Goal: Information Seeking & Learning: Learn about a topic

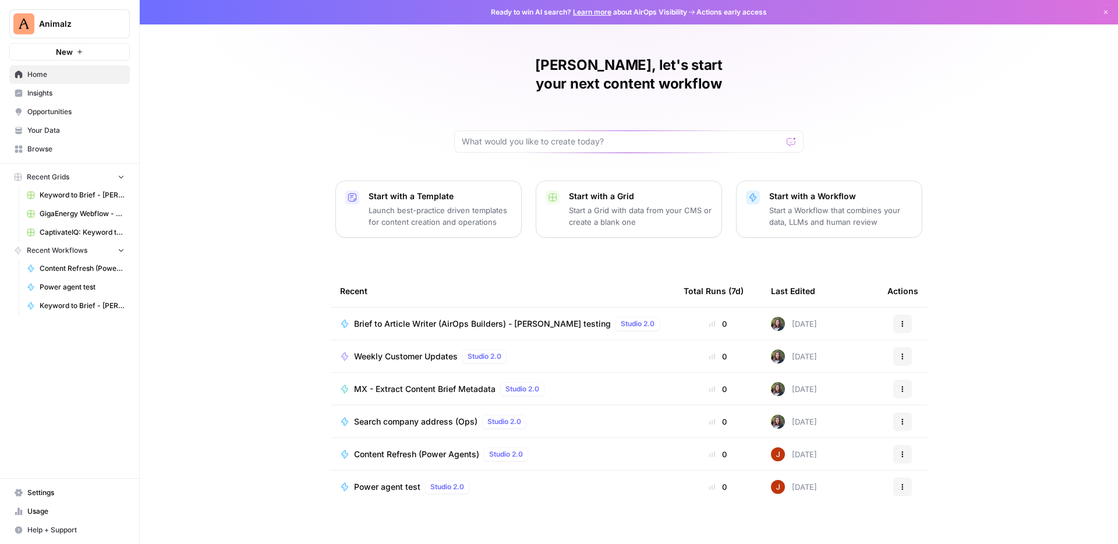
click at [87, 130] on span "Your Data" at bounding box center [75, 130] width 97 height 10
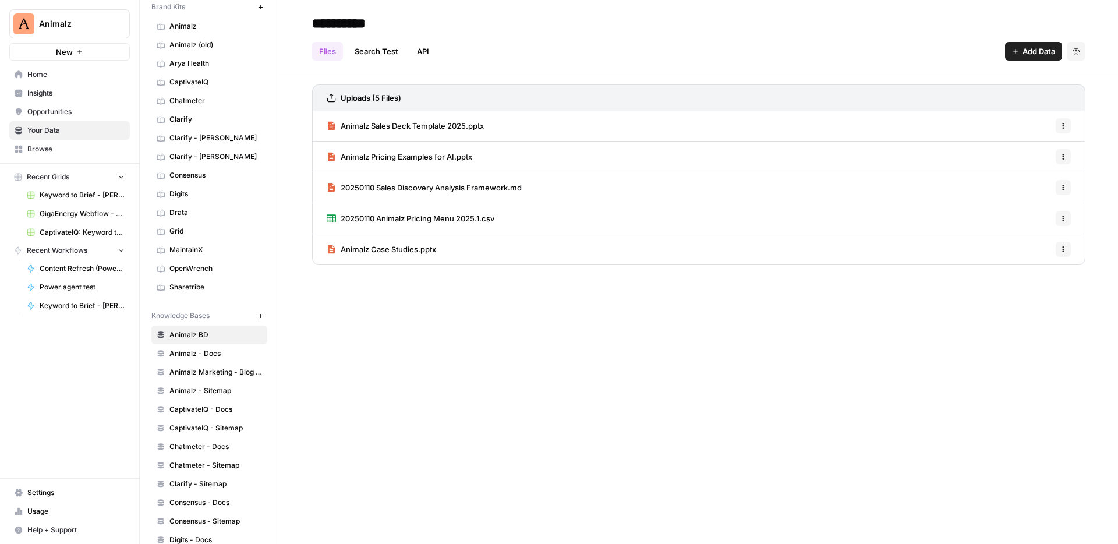
scroll to position [46, 0]
click at [223, 193] on span "Digits" at bounding box center [216, 193] width 93 height 10
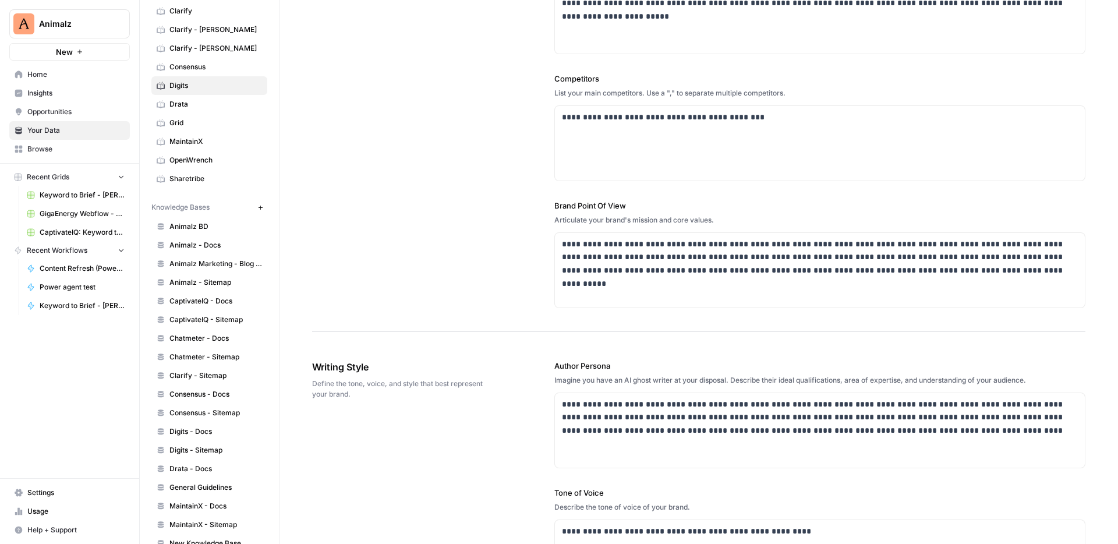
scroll to position [227, 0]
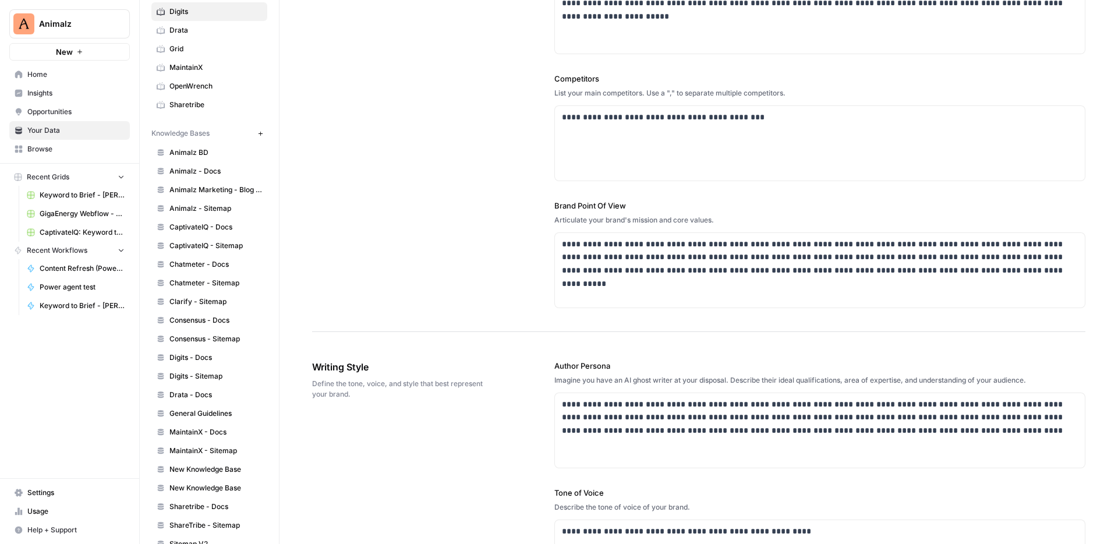
click at [255, 206] on span "Animalz - Sitemap" at bounding box center [216, 208] width 93 height 10
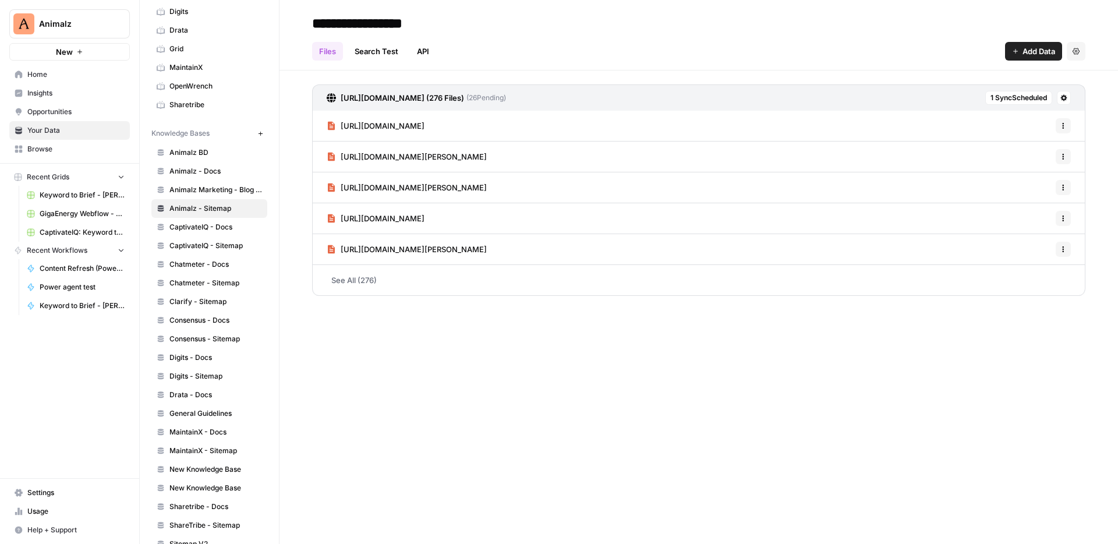
click at [262, 264] on span "Chatmeter - Docs" at bounding box center [216, 264] width 93 height 10
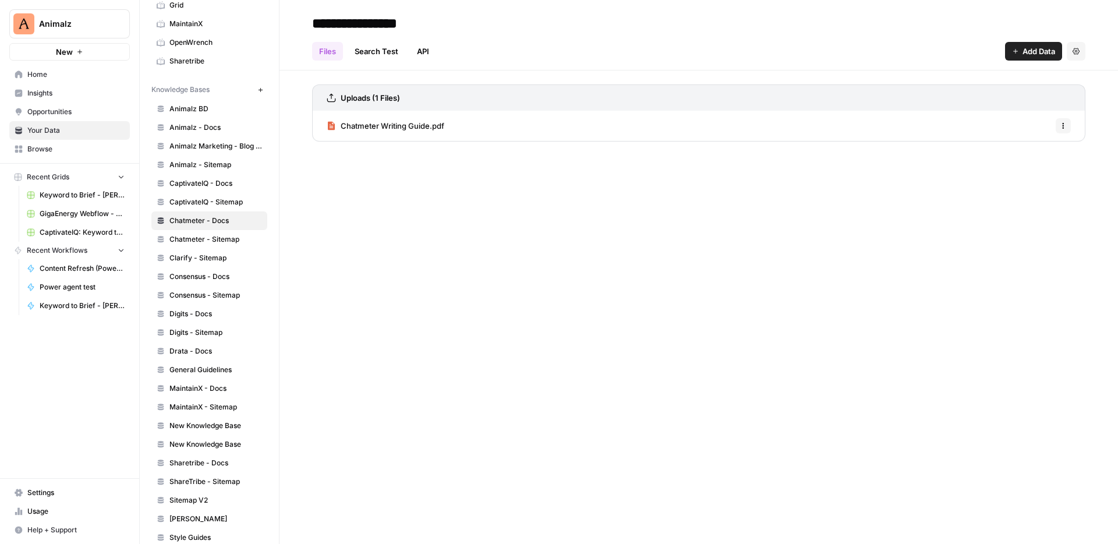
scroll to position [283, 0]
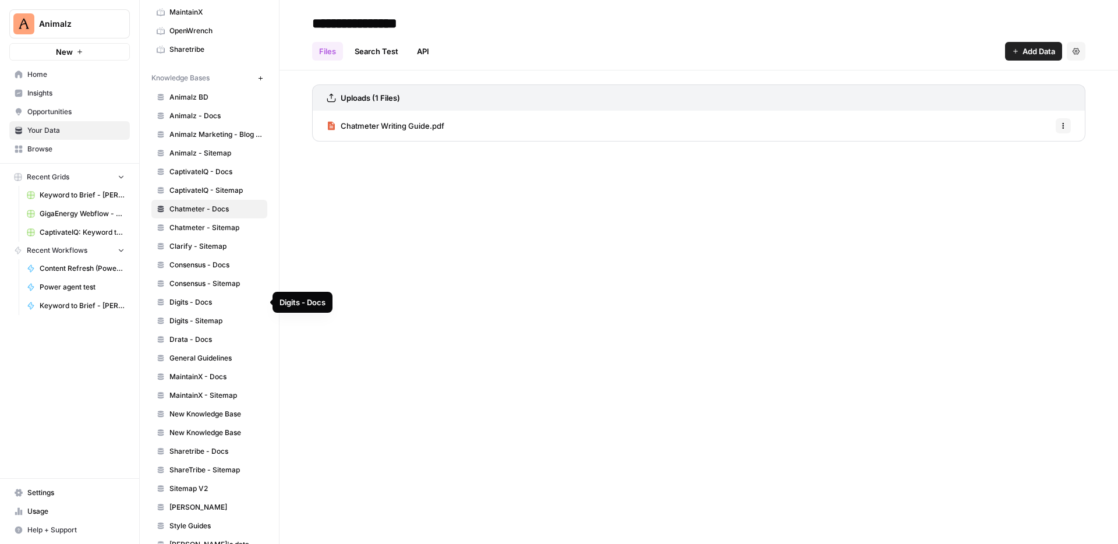
click at [237, 299] on span "Digits - Docs" at bounding box center [216, 302] width 93 height 10
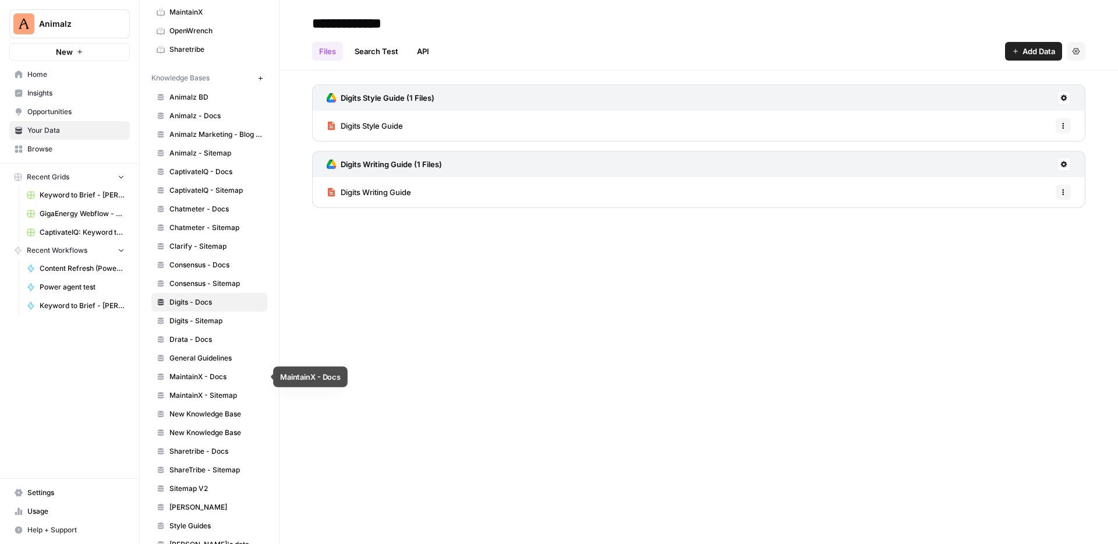
click at [237, 375] on span "MaintainX - Docs" at bounding box center [216, 377] width 93 height 10
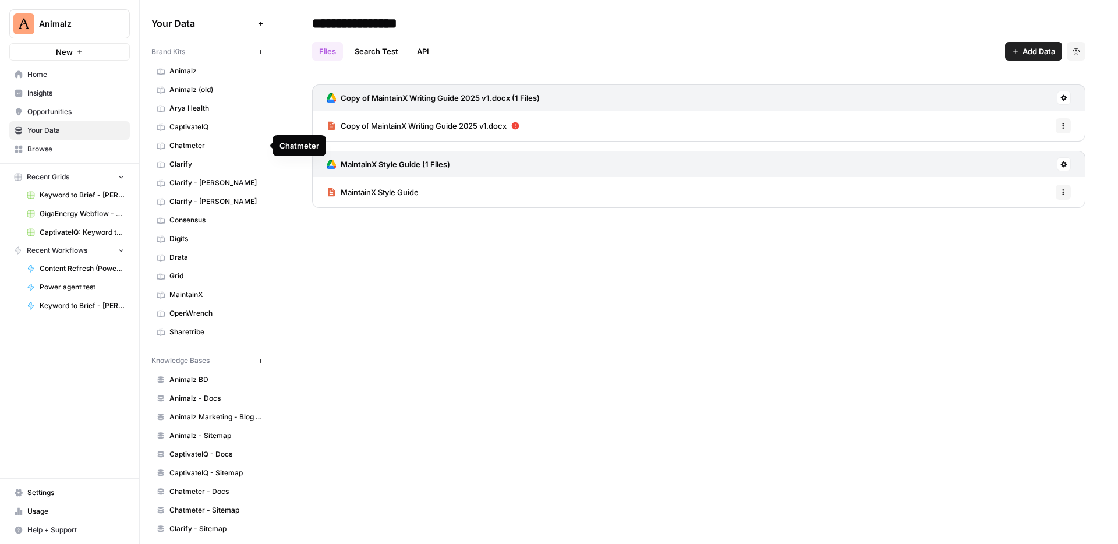
click at [203, 142] on span "Chatmeter" at bounding box center [216, 145] width 93 height 10
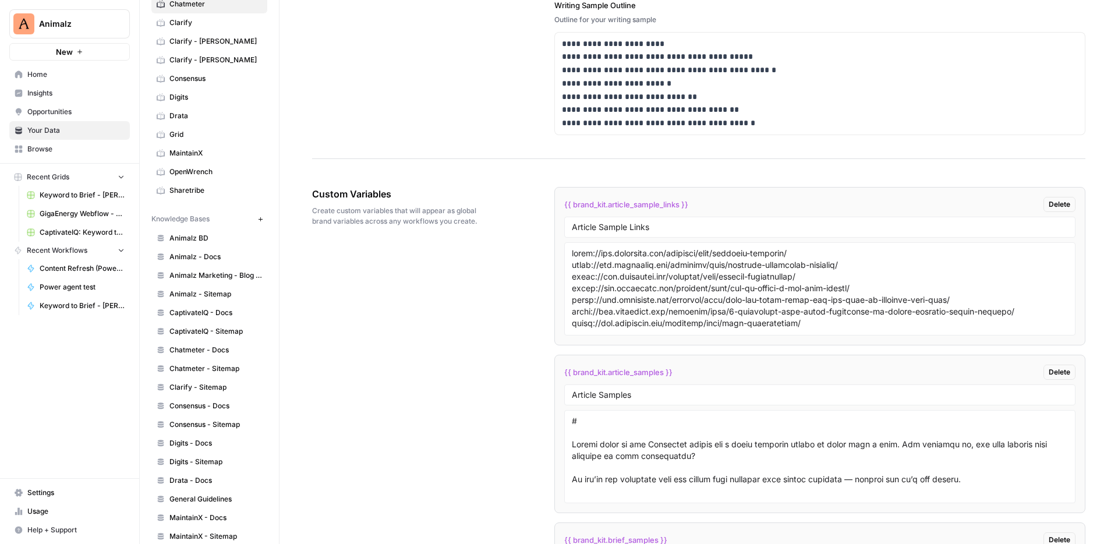
scroll to position [1647, 0]
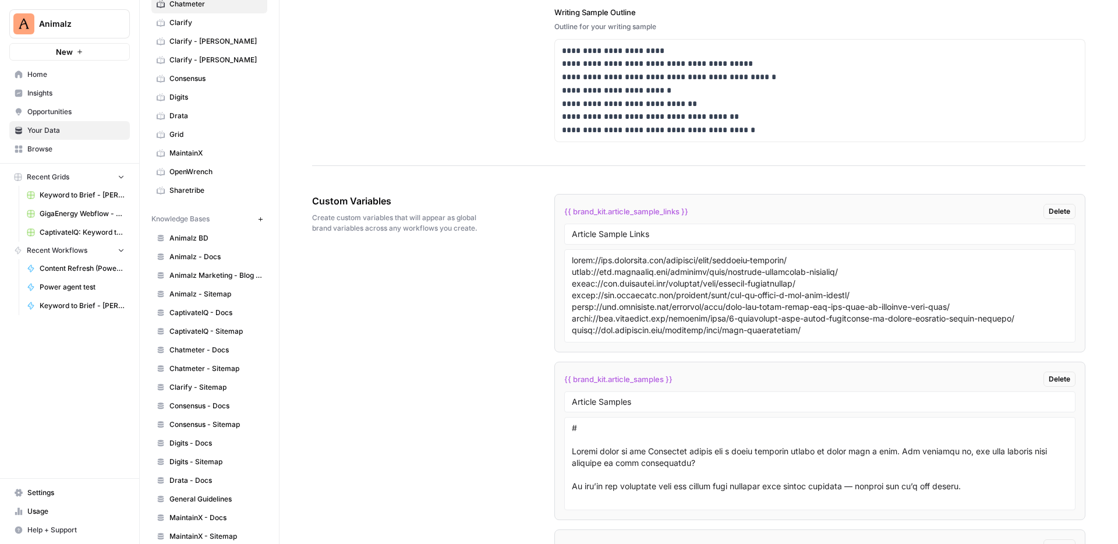
drag, startPoint x: 565, startPoint y: 211, endPoint x: 694, endPoint y: 210, distance: 129.3
click at [694, 210] on div "{{ brand_kit.article_sample_links }} Delete" at bounding box center [819, 211] width 511 height 15
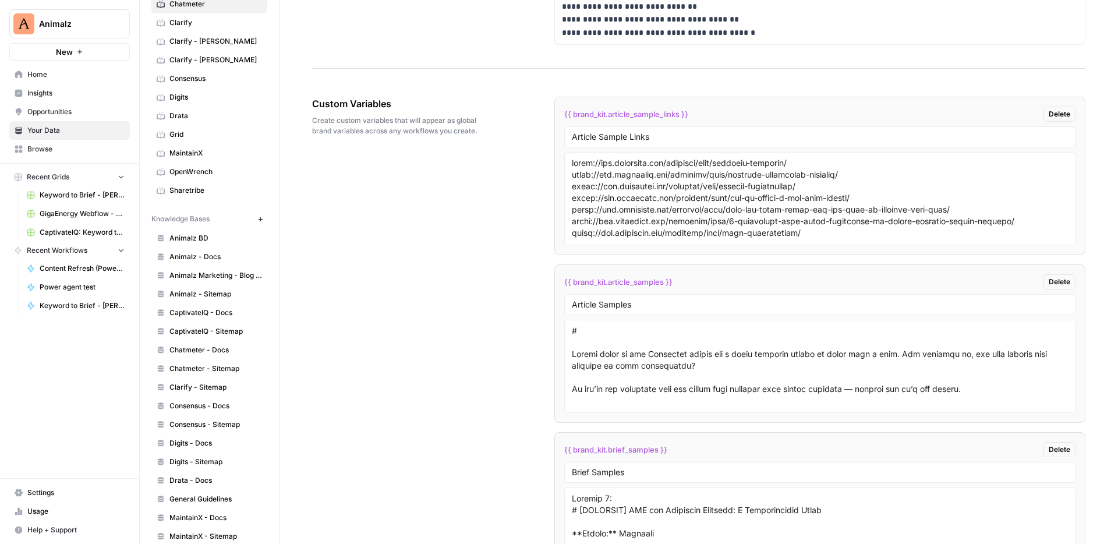
scroll to position [1747, 0]
drag, startPoint x: 565, startPoint y: 279, endPoint x: 676, endPoint y: 280, distance: 110.7
click at [676, 280] on div "{{ brand_kit.article_samples }} Delete" at bounding box center [819, 279] width 511 height 15
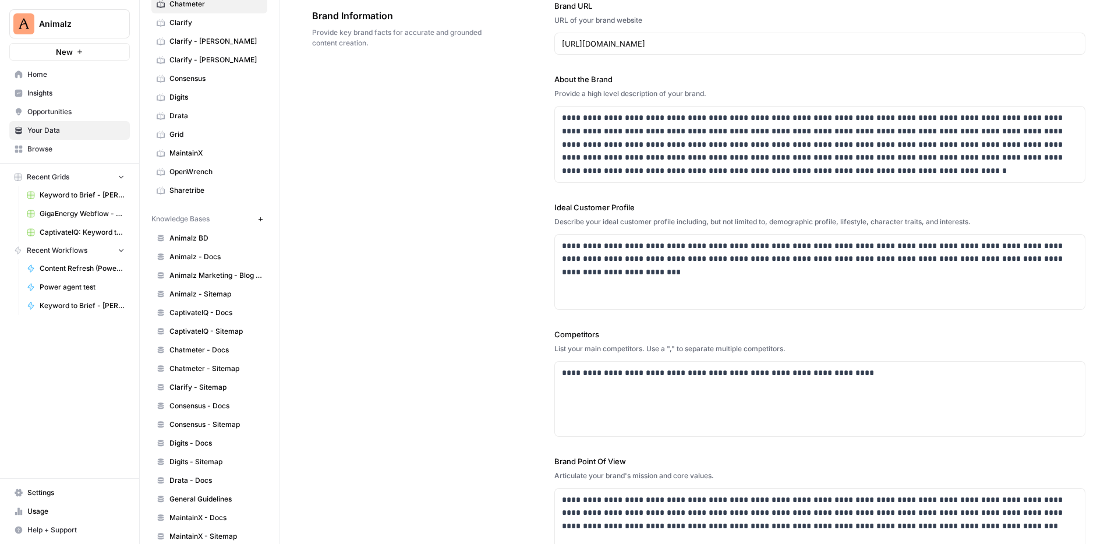
scroll to position [0, 0]
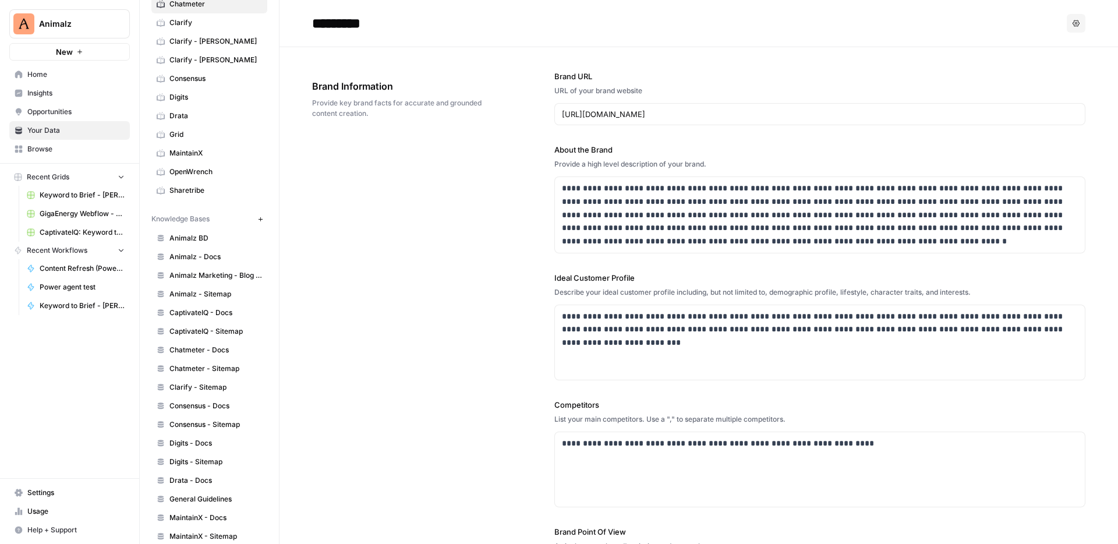
click at [214, 425] on span "Consensus - Sitemap" at bounding box center [216, 424] width 93 height 10
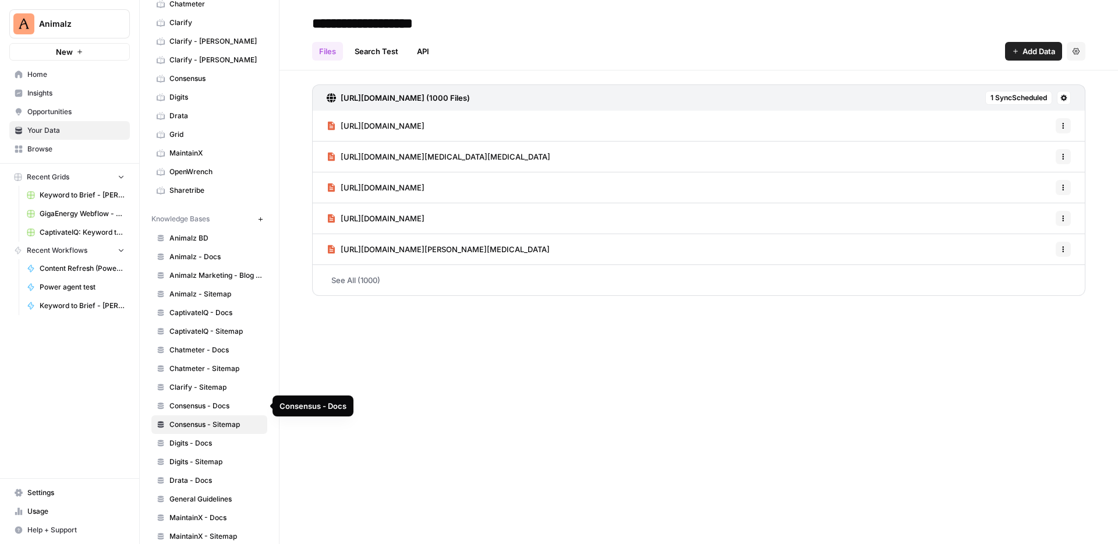
click at [224, 398] on link "Consensus - Docs" at bounding box center [209, 406] width 116 height 19
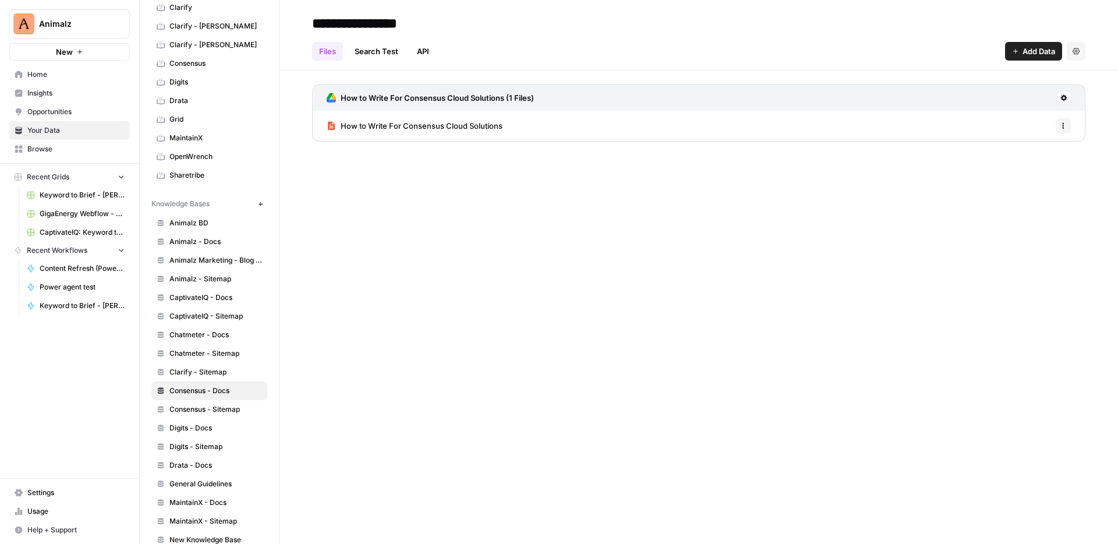
scroll to position [159, 0]
click at [229, 331] on span "Chatmeter - Docs" at bounding box center [216, 332] width 93 height 10
click at [437, 133] on link "Chatmeter Writing Guide.pdf" at bounding box center [386, 126] width 118 height 30
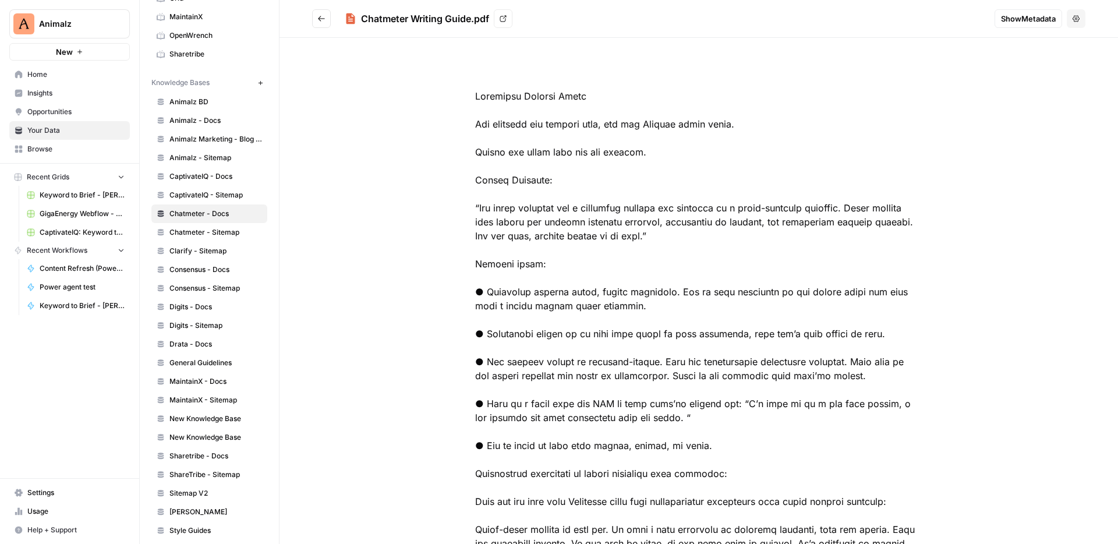
scroll to position [283, 0]
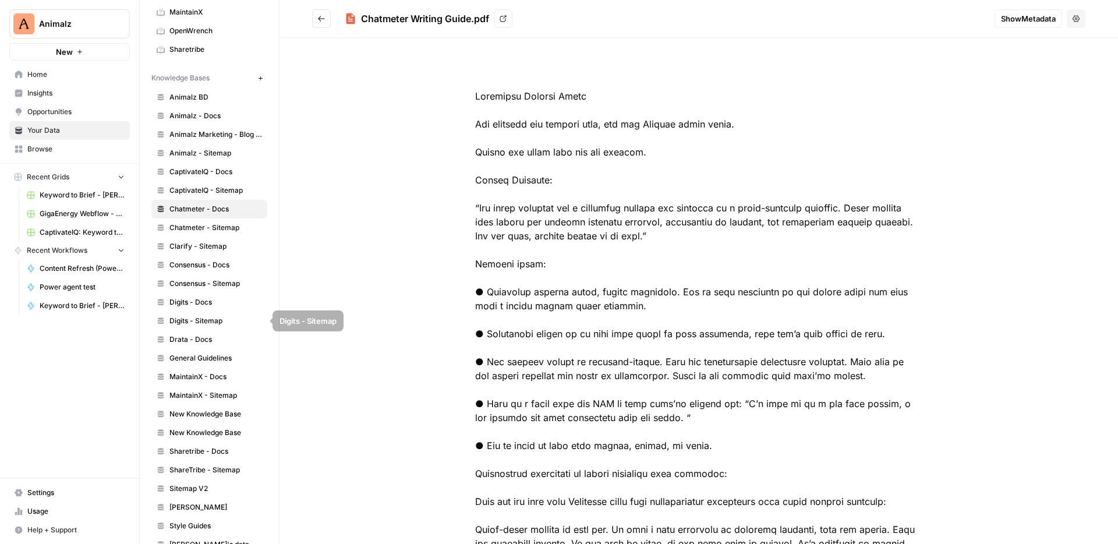
click at [235, 308] on link "Digits - Docs" at bounding box center [209, 302] width 116 height 19
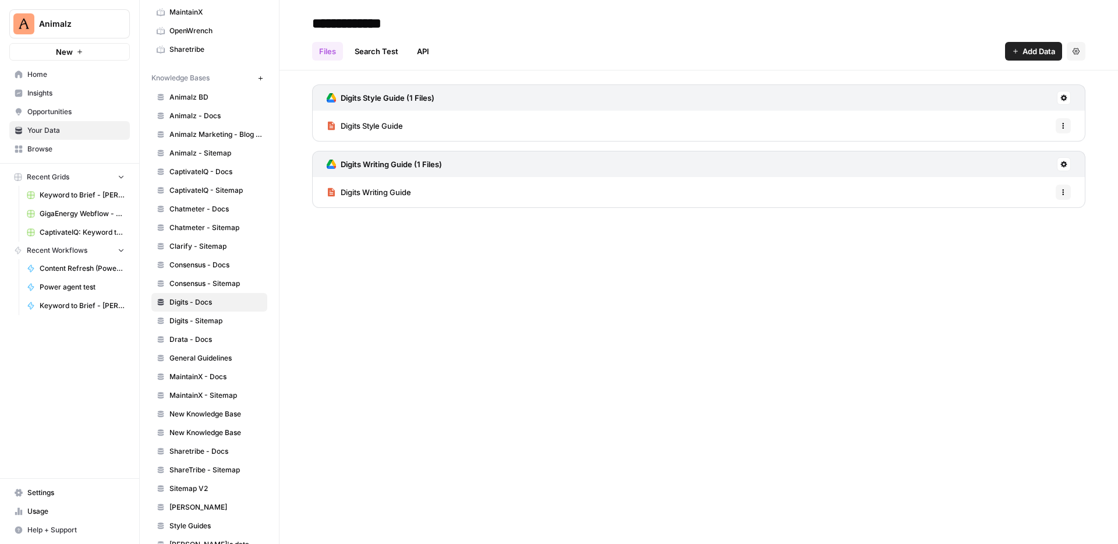
click at [395, 131] on span "Digits Style Guide" at bounding box center [372, 126] width 62 height 12
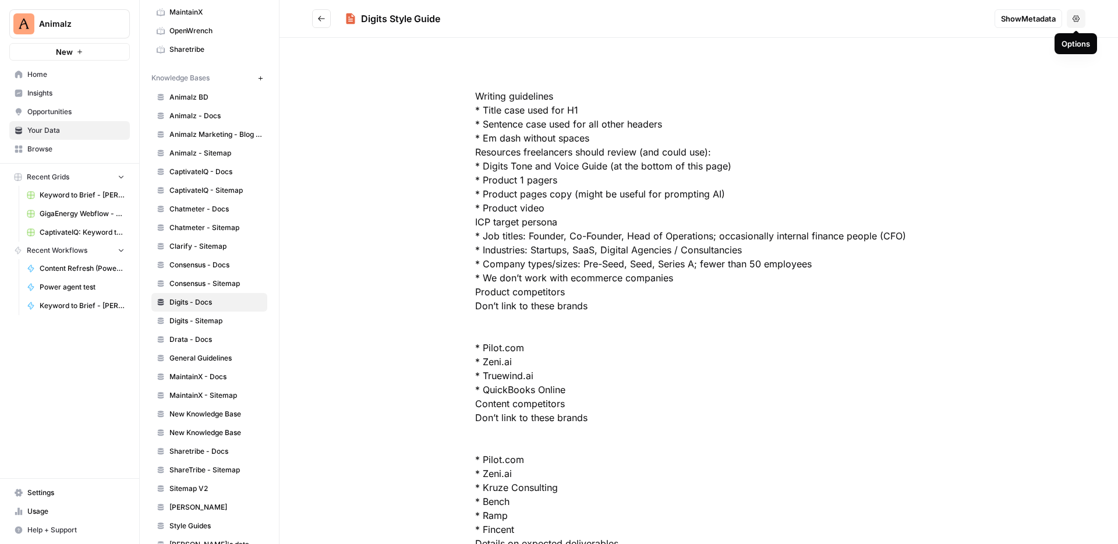
click at [1074, 17] on icon "button" at bounding box center [1076, 18] width 7 height 7
click at [1079, 19] on icon "button" at bounding box center [1076, 18] width 7 height 7
click at [1034, 19] on span "Show Metadata" at bounding box center [1028, 19] width 55 height 12
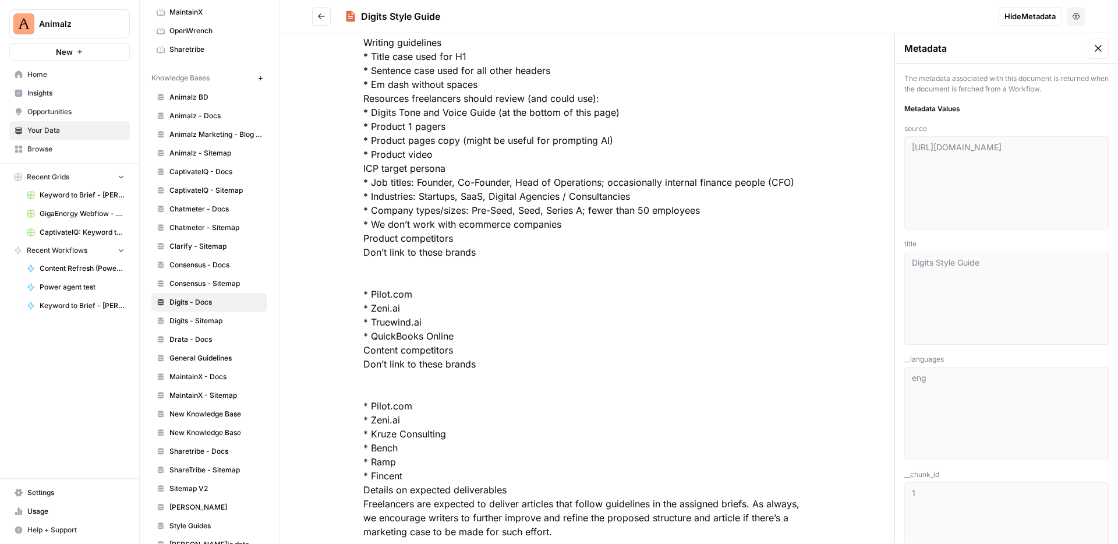
scroll to position [83, 0]
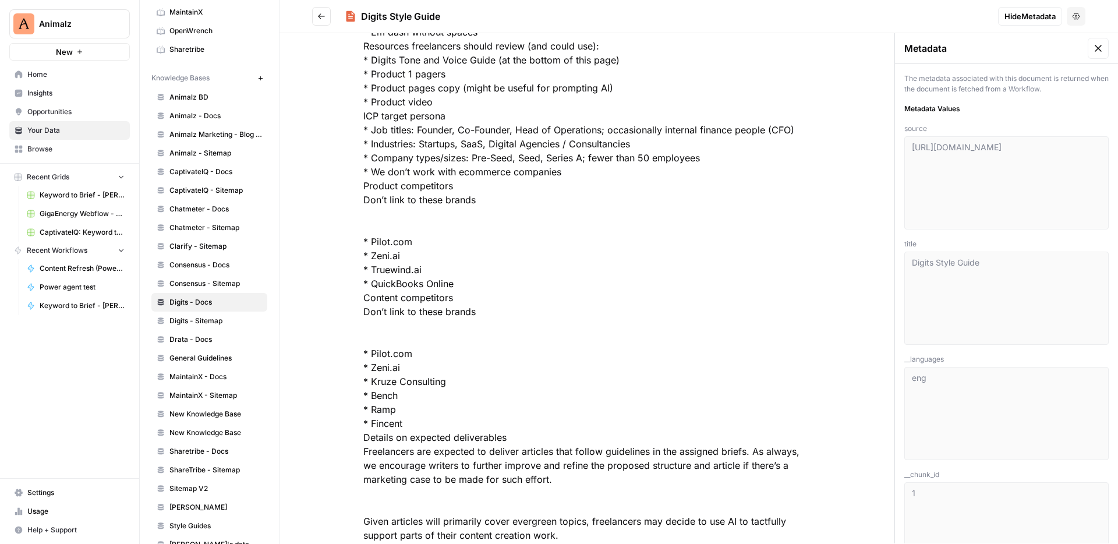
scroll to position [119, 0]
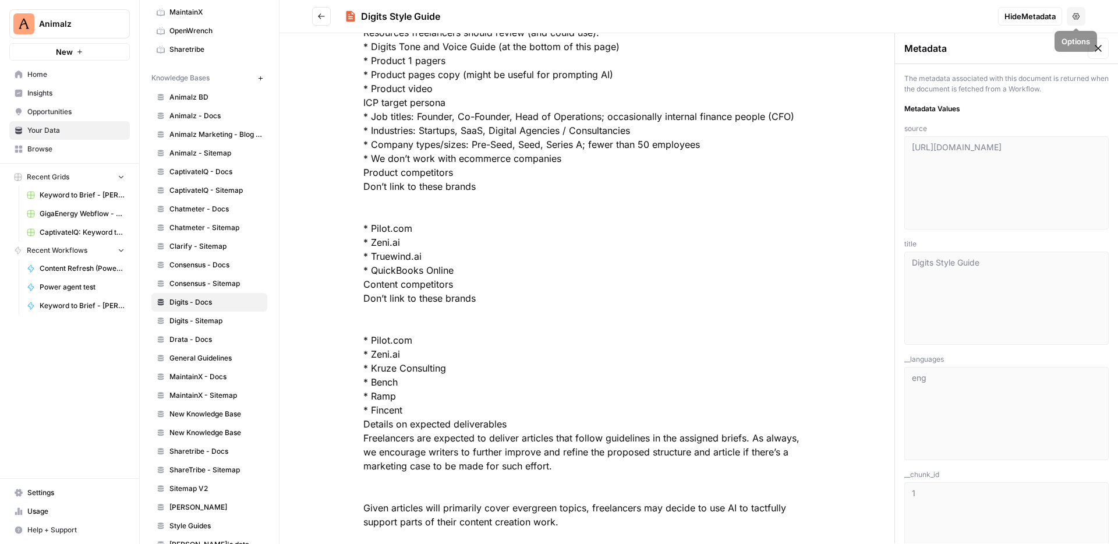
click at [1101, 41] on button at bounding box center [1098, 48] width 21 height 21
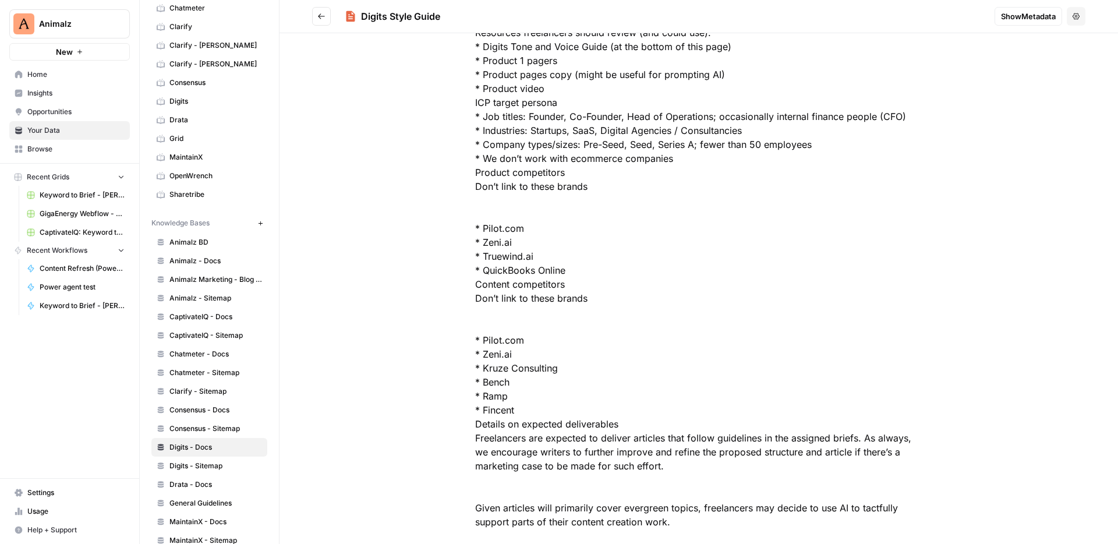
scroll to position [137, 0]
click at [190, 450] on span "Digits - Docs" at bounding box center [216, 448] width 93 height 10
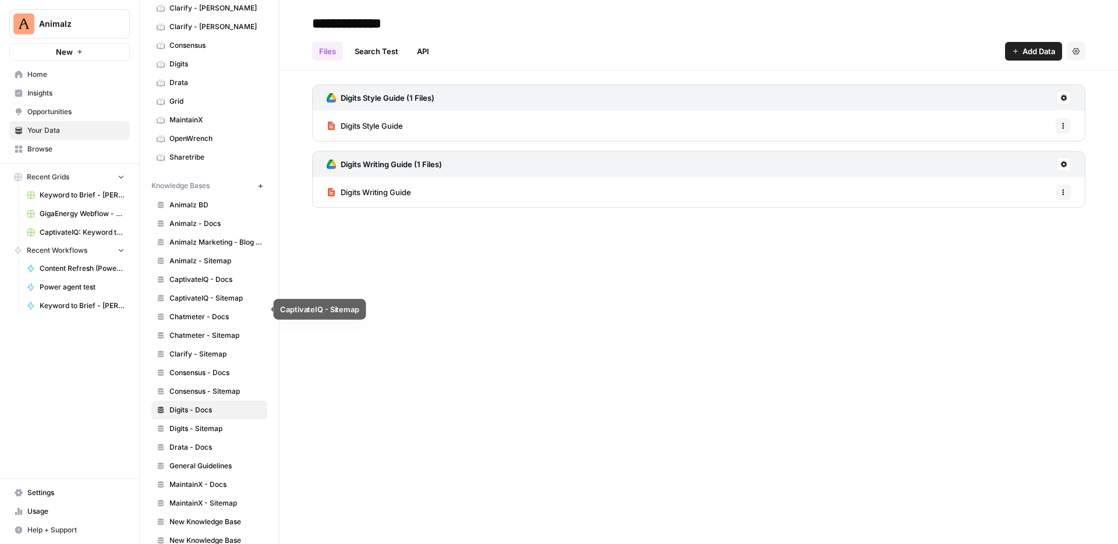
scroll to position [175, 0]
click at [1063, 189] on icon "button" at bounding box center [1063, 192] width 7 height 7
click at [1064, 162] on icon at bounding box center [1064, 164] width 6 height 6
click at [876, 260] on div "**********" at bounding box center [699, 272] width 839 height 544
click at [394, 191] on span "Digits Writing Guide" at bounding box center [376, 192] width 70 height 12
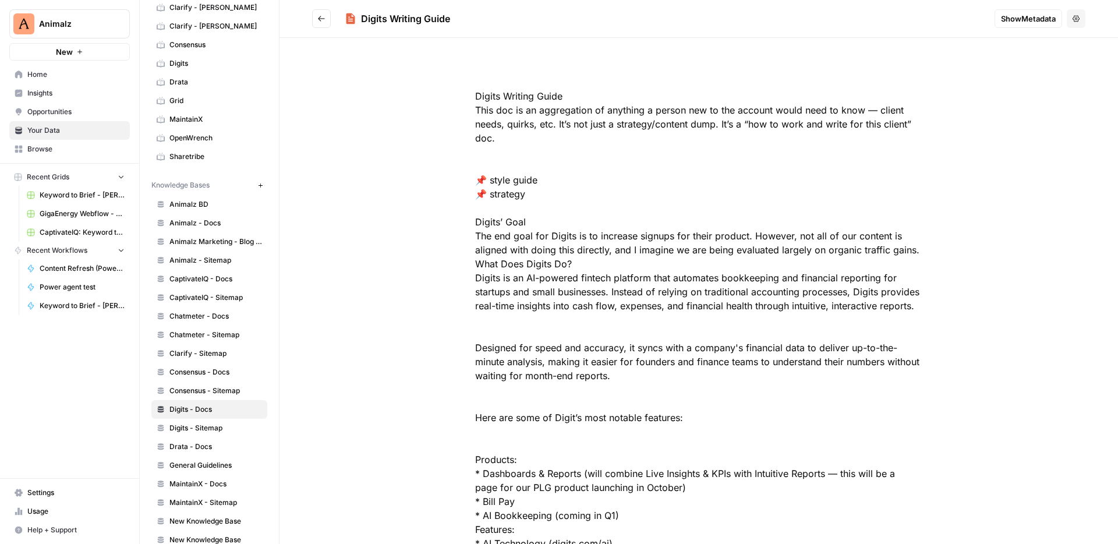
click at [1031, 24] on button "Show Metadata" at bounding box center [1029, 18] width 68 height 19
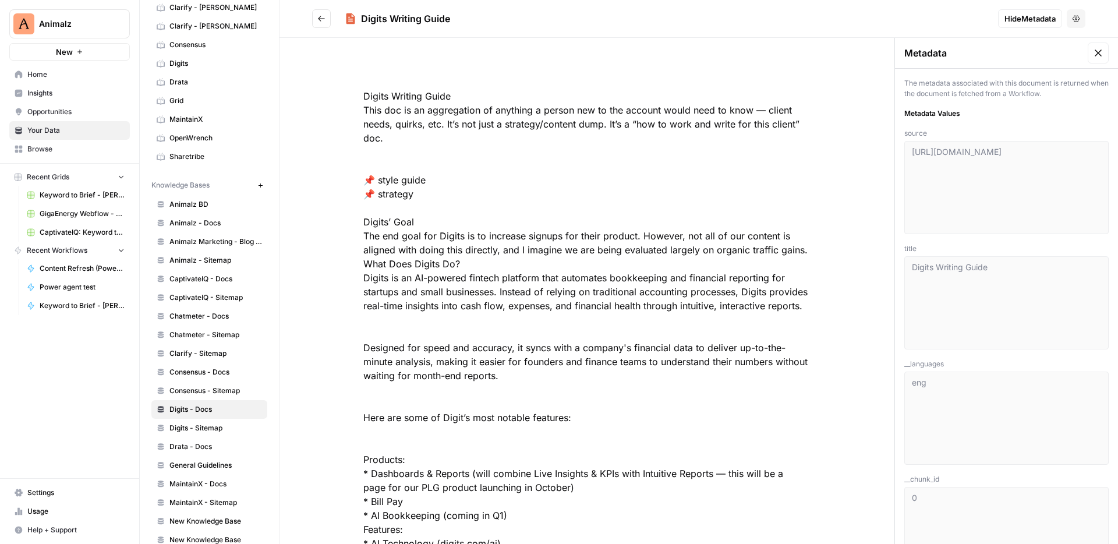
click at [1076, 19] on icon "button" at bounding box center [1076, 18] width 7 height 7
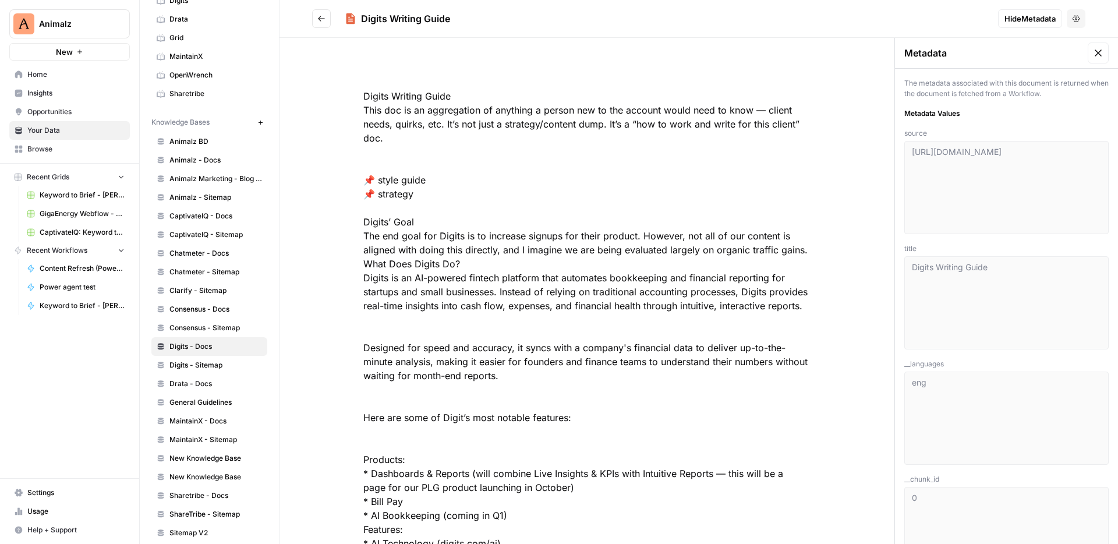
scroll to position [240, 0]
click at [180, 313] on link "Consensus - Docs" at bounding box center [209, 307] width 116 height 19
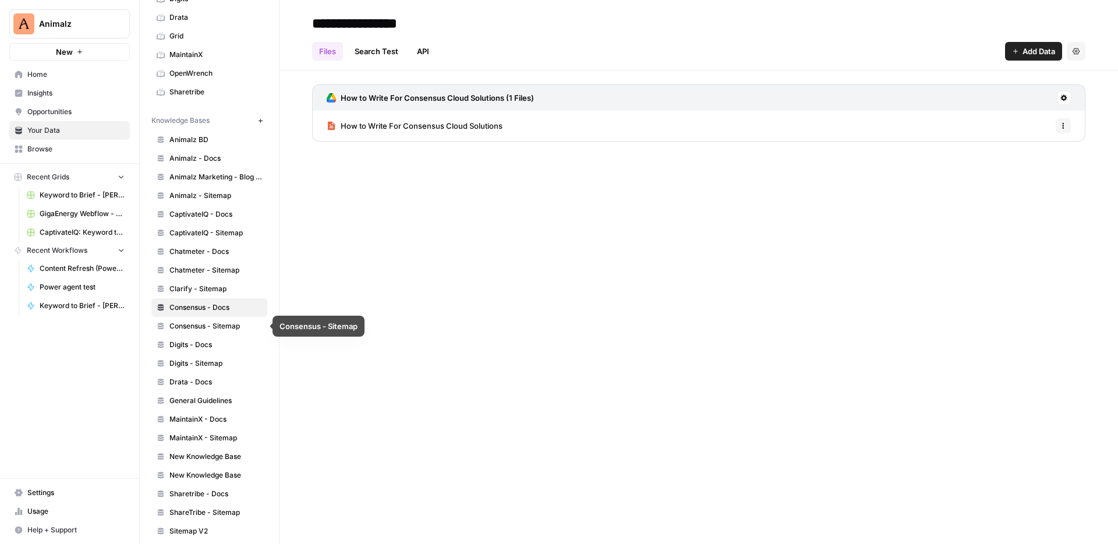
click at [185, 345] on span "Digits - Docs" at bounding box center [216, 345] width 93 height 10
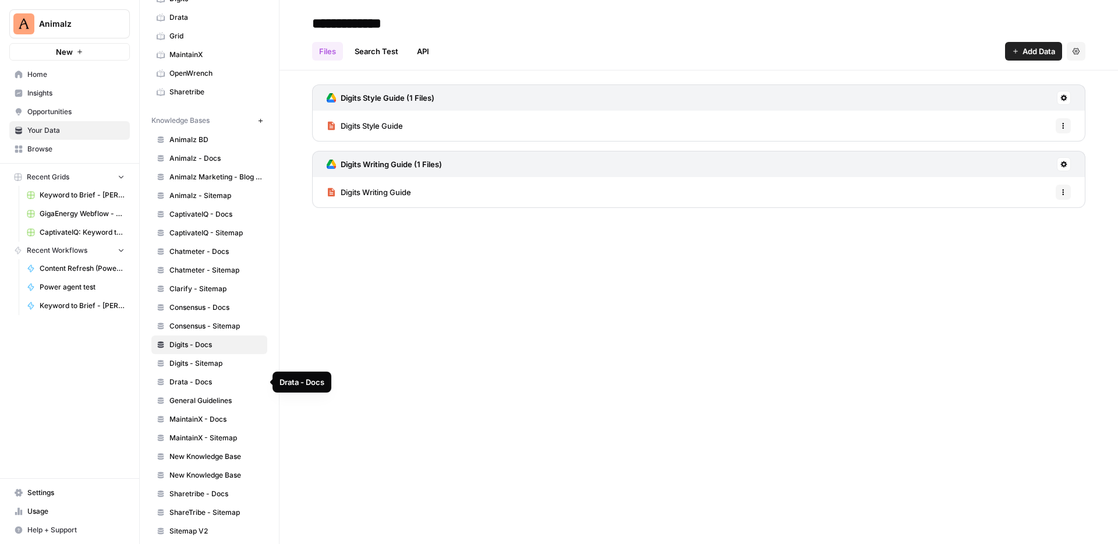
click at [187, 383] on span "Drata - Docs" at bounding box center [216, 382] width 93 height 10
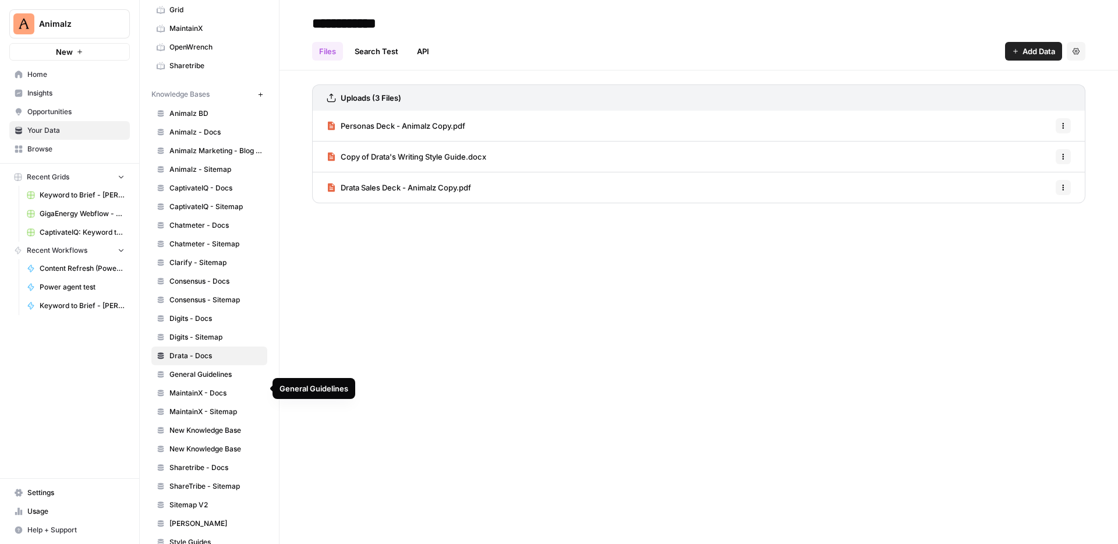
scroll to position [273, 0]
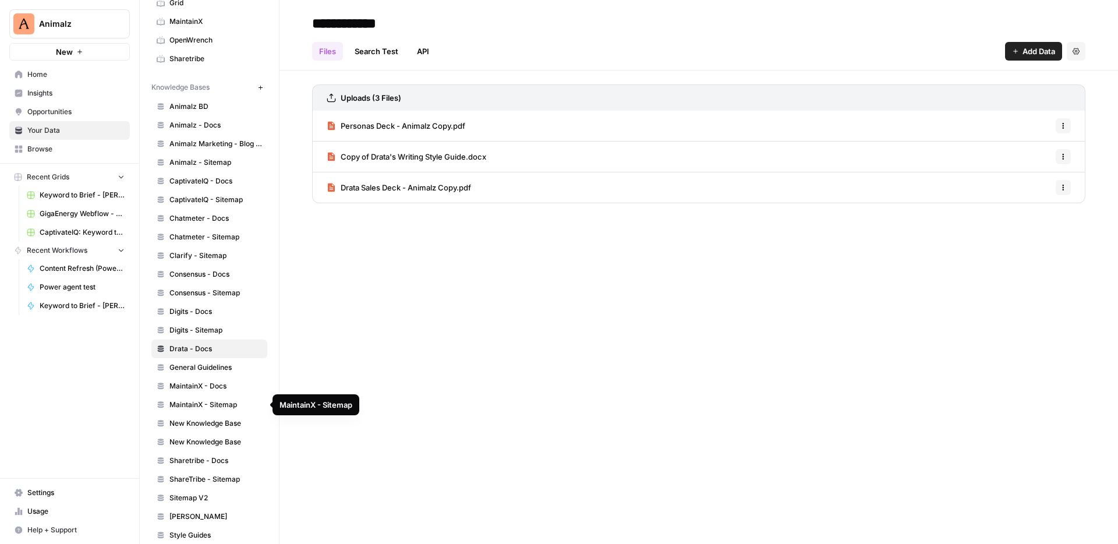
click at [183, 390] on span "MaintainX - Docs" at bounding box center [216, 386] width 93 height 10
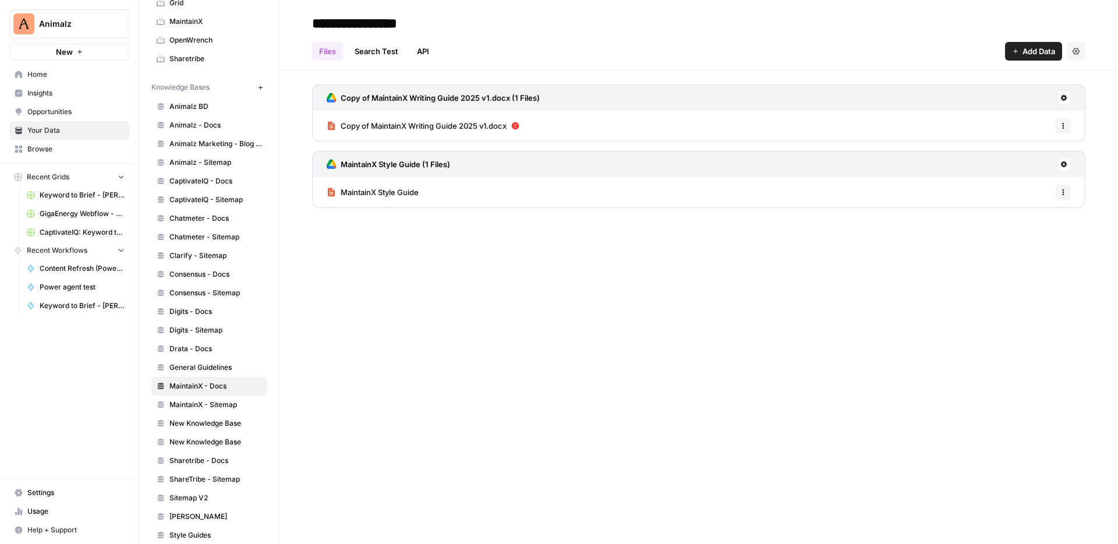
click at [386, 137] on link "Copy of MaintainX Writing Guide 2025 v1.docx" at bounding box center [423, 126] width 193 height 30
click at [379, 47] on link "Search Test" at bounding box center [377, 51] width 58 height 19
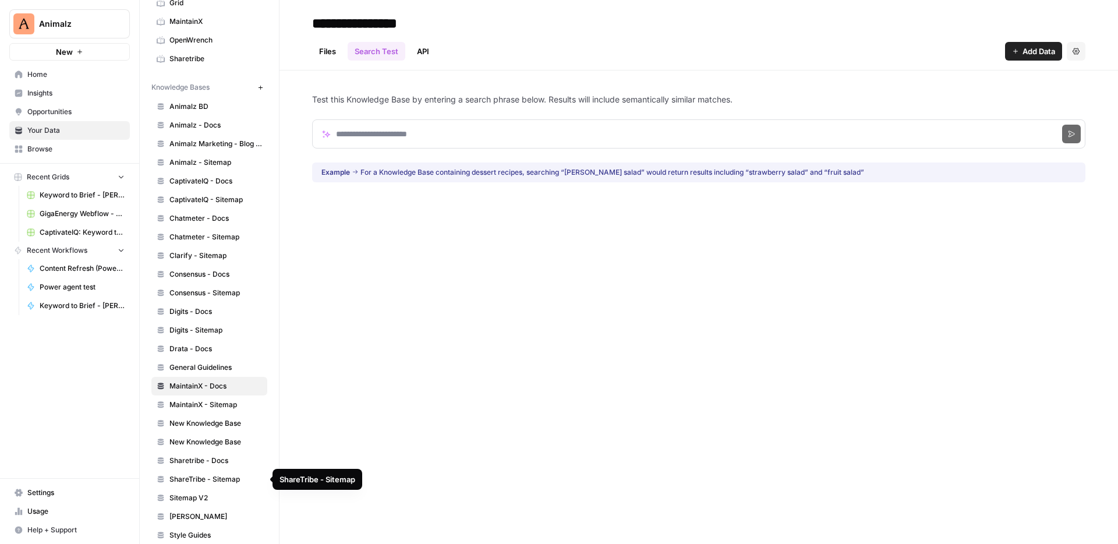
click at [190, 459] on span "Sharetribe - Docs" at bounding box center [216, 461] width 93 height 10
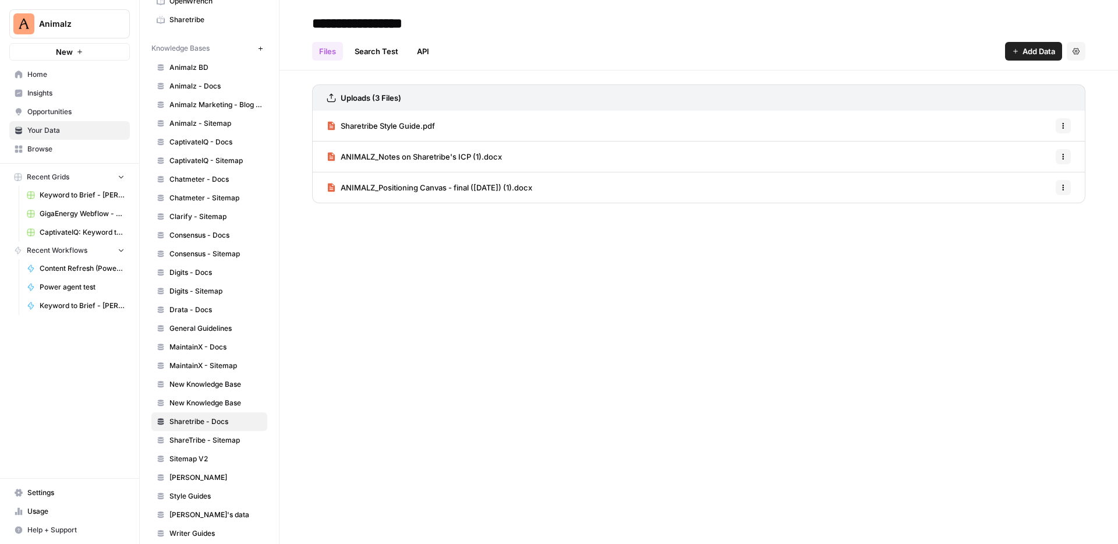
scroll to position [325, 0]
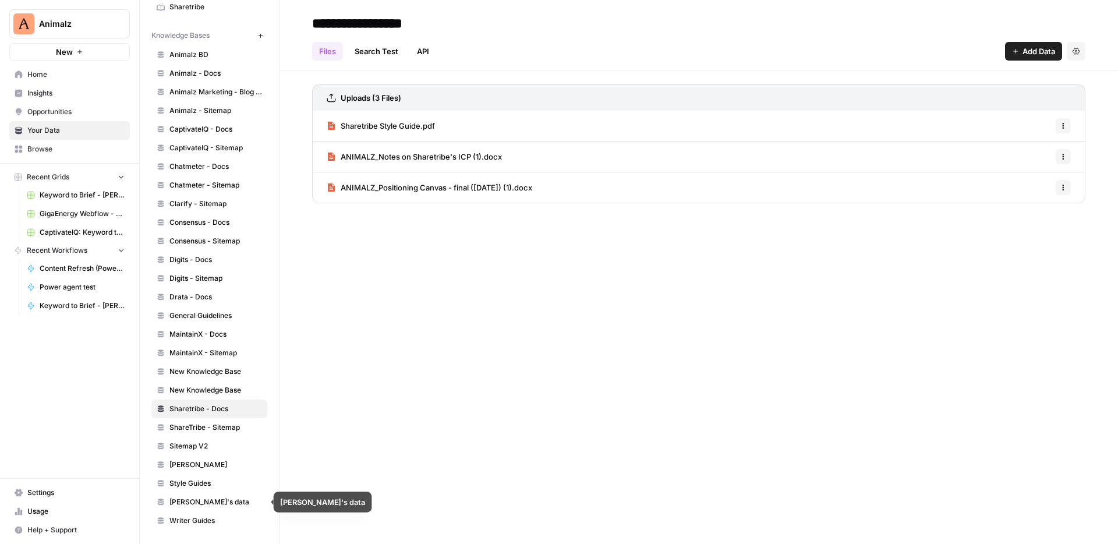
click at [187, 503] on span "[PERSON_NAME]'s data" at bounding box center [216, 502] width 93 height 10
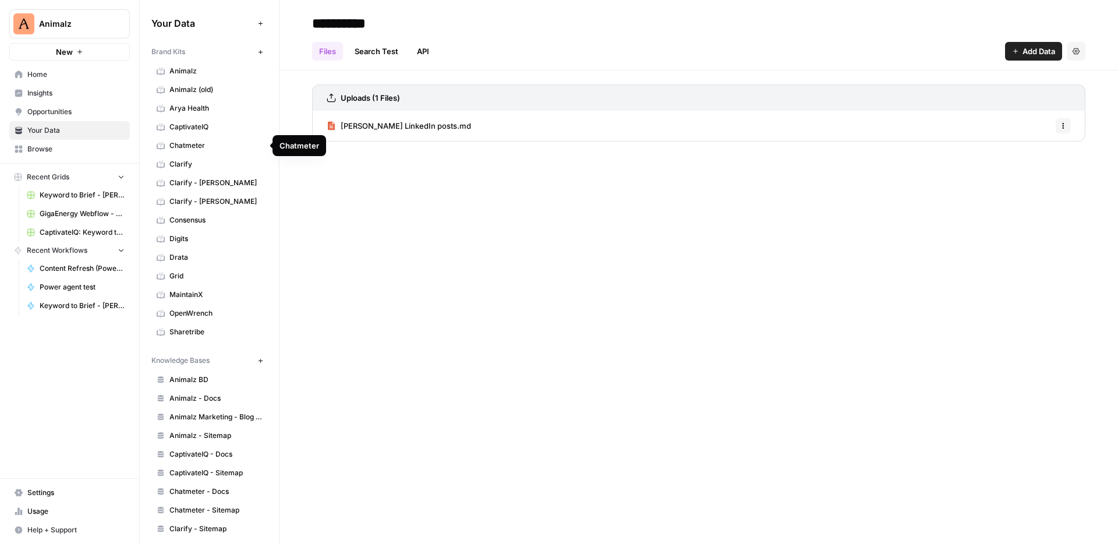
click at [213, 145] on span "Chatmeter" at bounding box center [216, 145] width 93 height 10
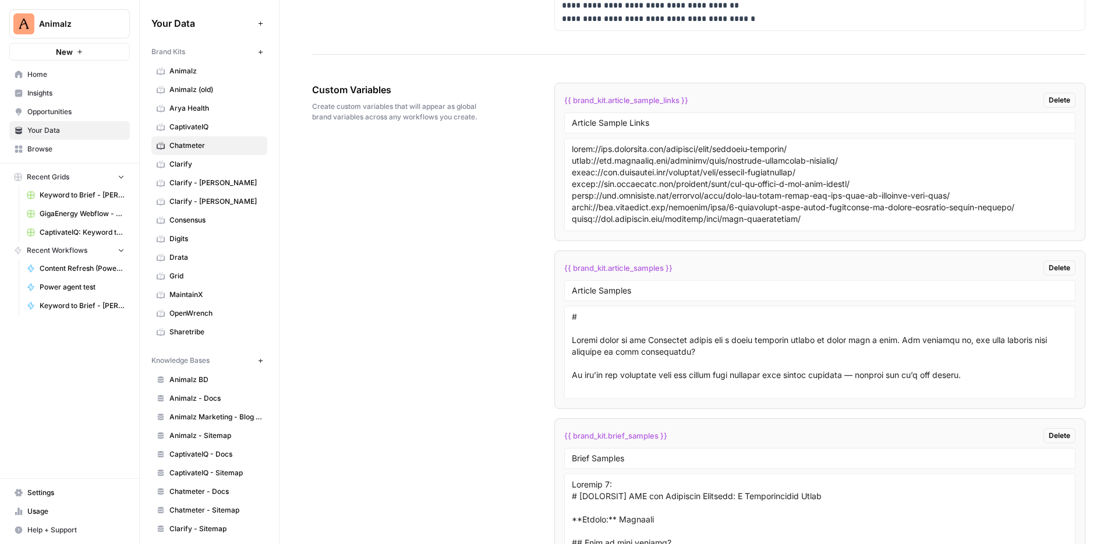
scroll to position [1732, 0]
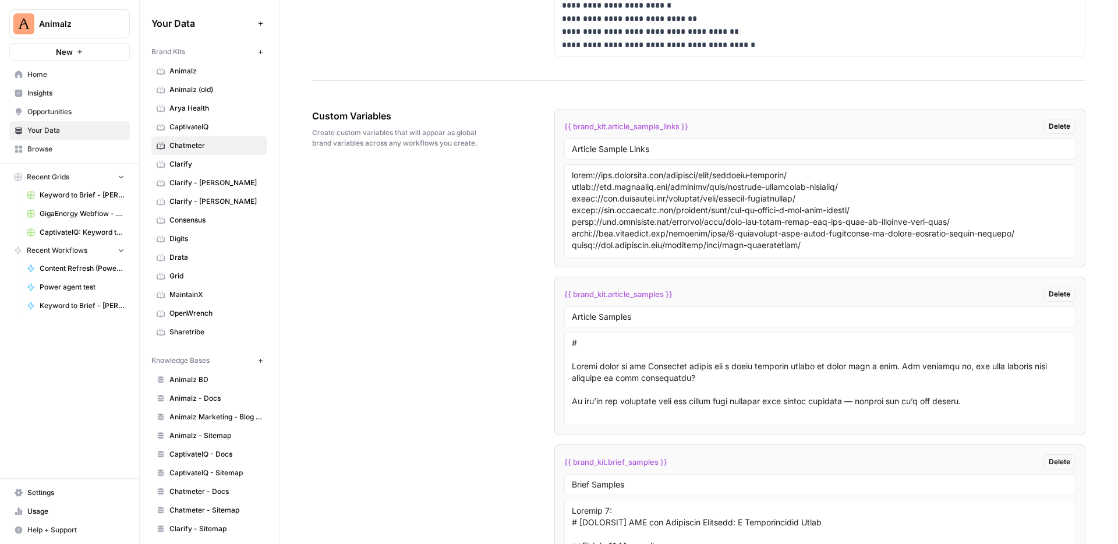
drag, startPoint x: 316, startPoint y: 117, endPoint x: 419, endPoint y: 130, distance: 104.0
click at [419, 130] on div "Custom Variables Create custom variables that will appear as global brand varia…" at bounding box center [400, 129] width 177 height 86
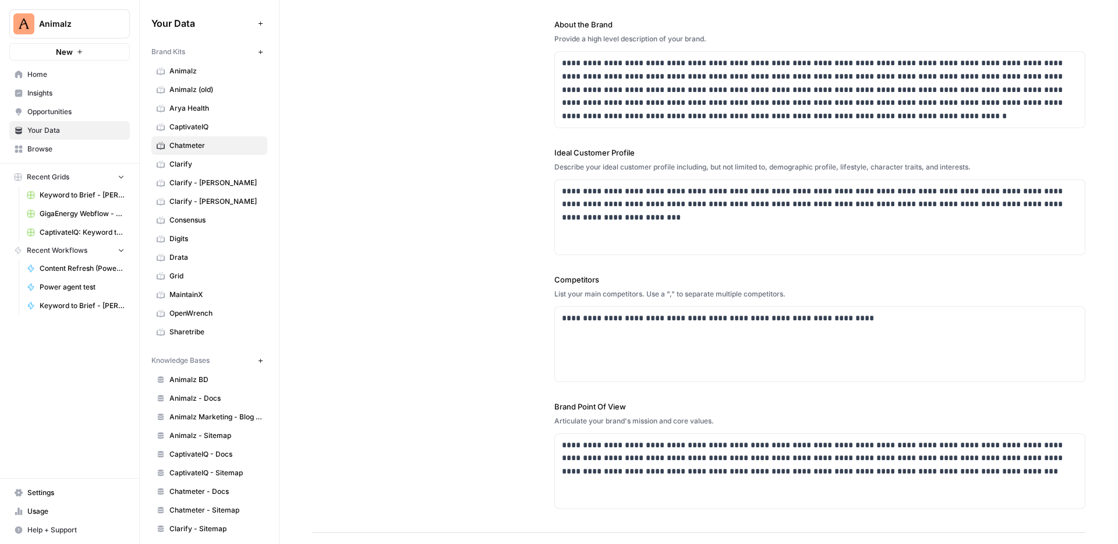
scroll to position [0, 0]
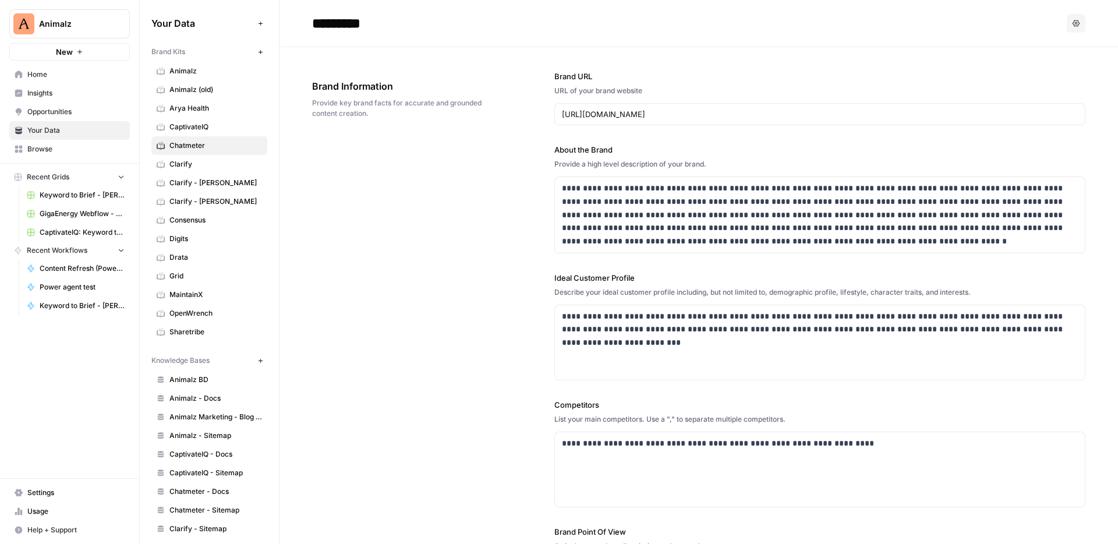
click at [478, 197] on div "**********" at bounding box center [699, 352] width 774 height 611
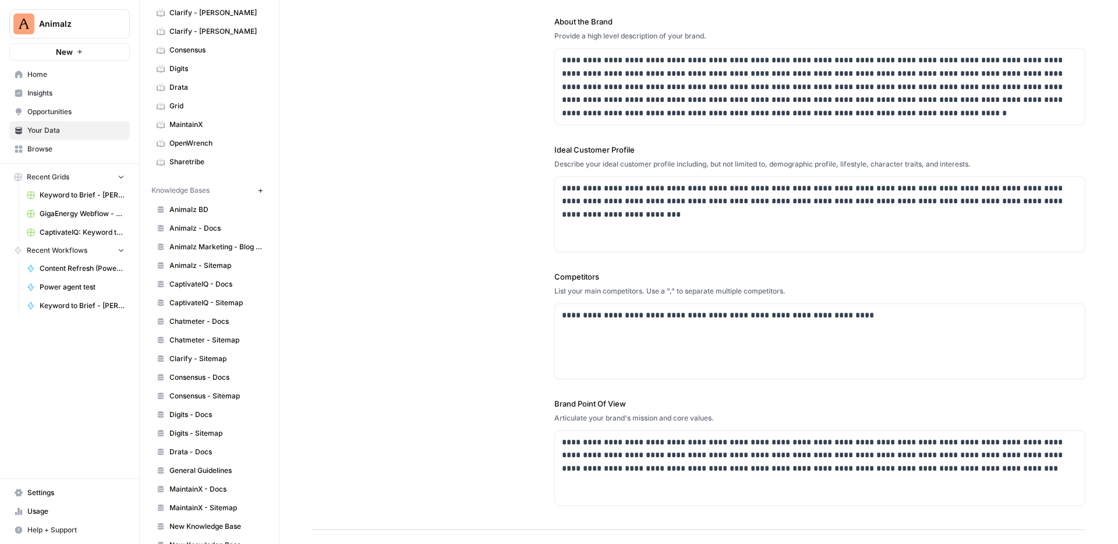
scroll to position [171, 0]
click at [186, 237] on link "Animalz Marketing - Blog content" at bounding box center [209, 246] width 116 height 19
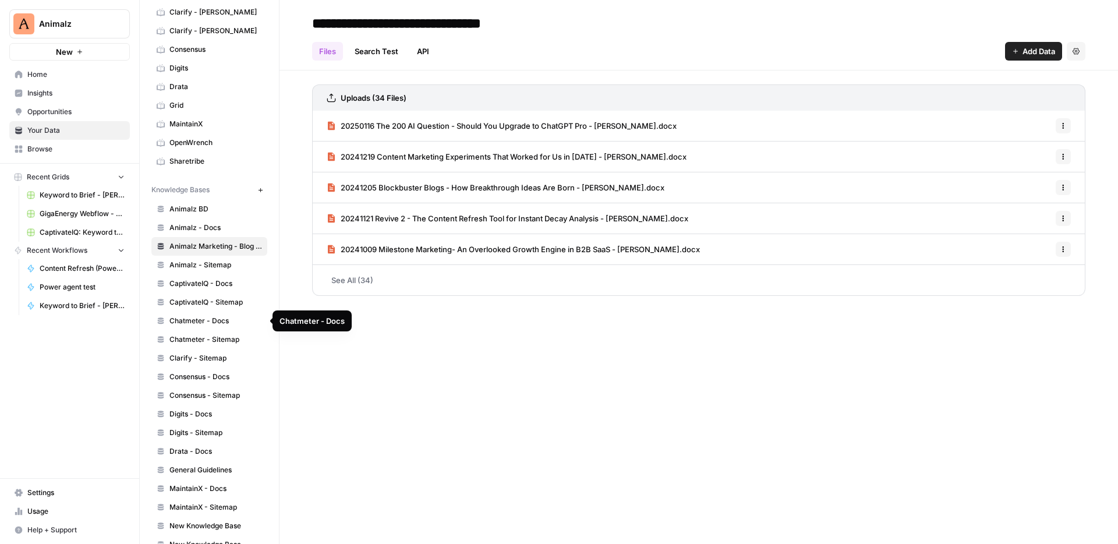
click at [185, 326] on link "Chatmeter - Docs" at bounding box center [209, 321] width 116 height 19
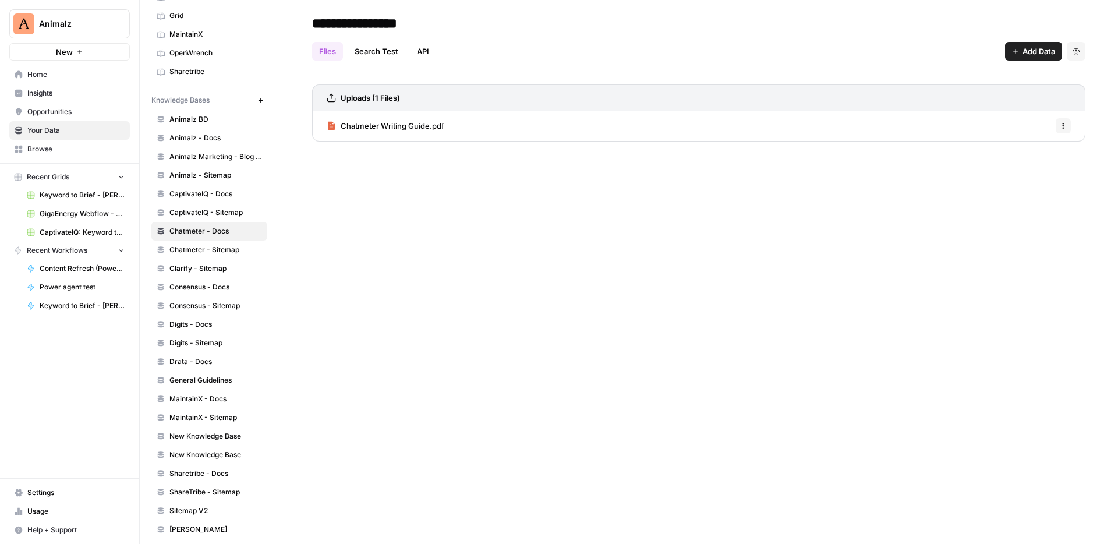
scroll to position [274, 0]
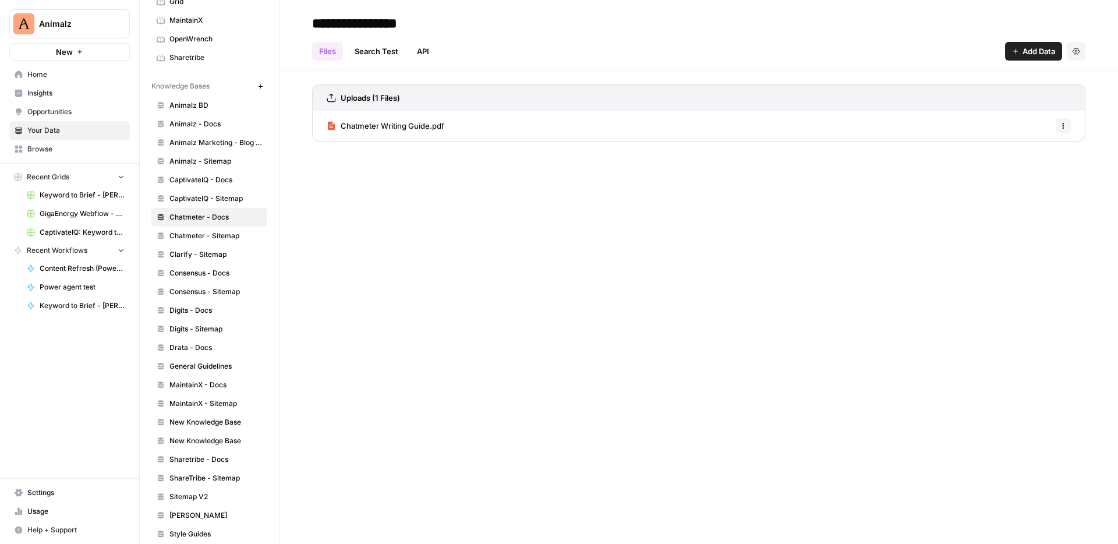
click at [206, 350] on span "Drata - Docs" at bounding box center [216, 348] width 93 height 10
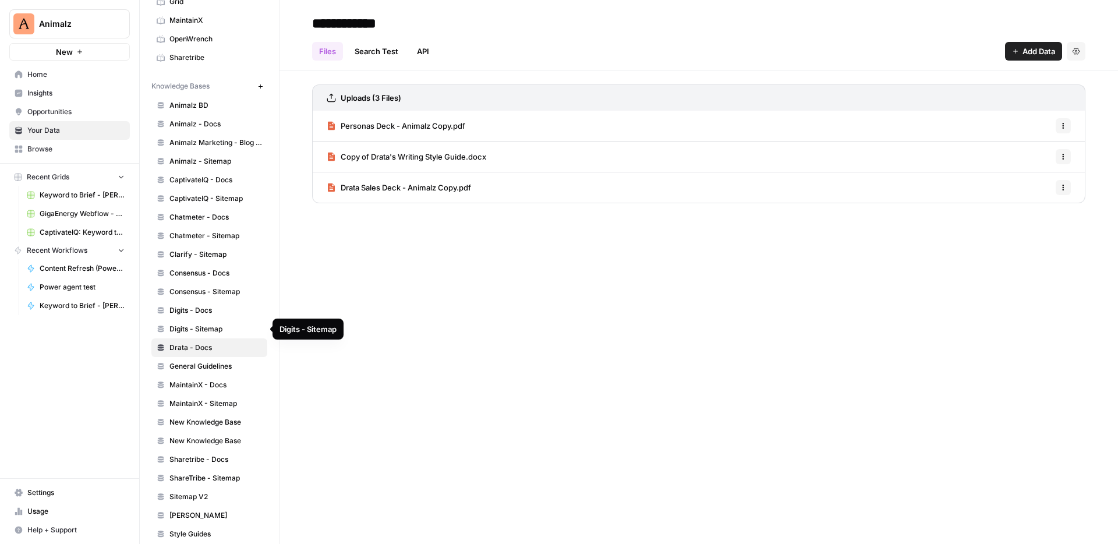
click at [203, 303] on link "Digits - Docs" at bounding box center [209, 310] width 116 height 19
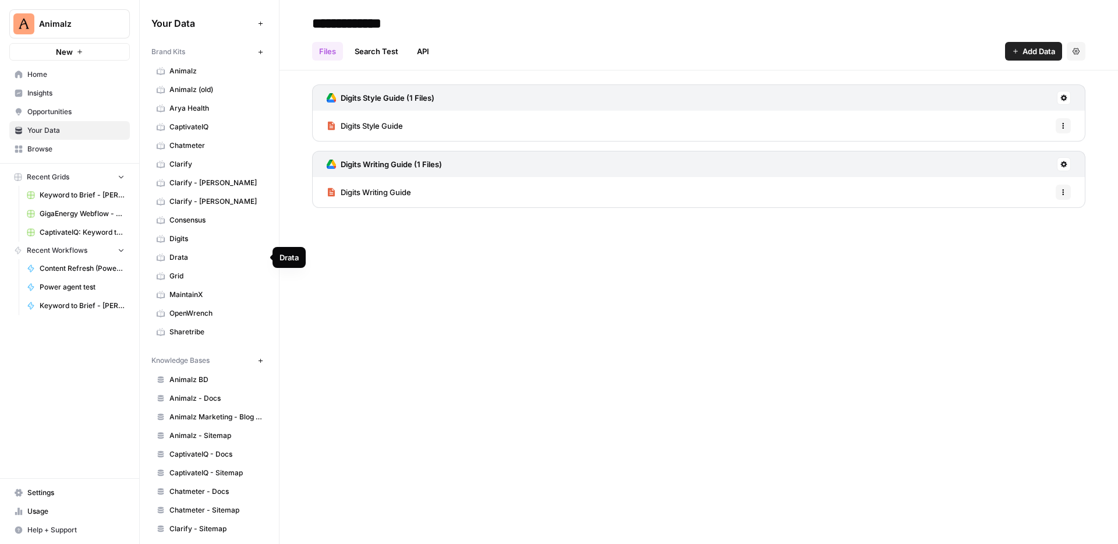
click at [190, 235] on span "Digits" at bounding box center [216, 239] width 93 height 10
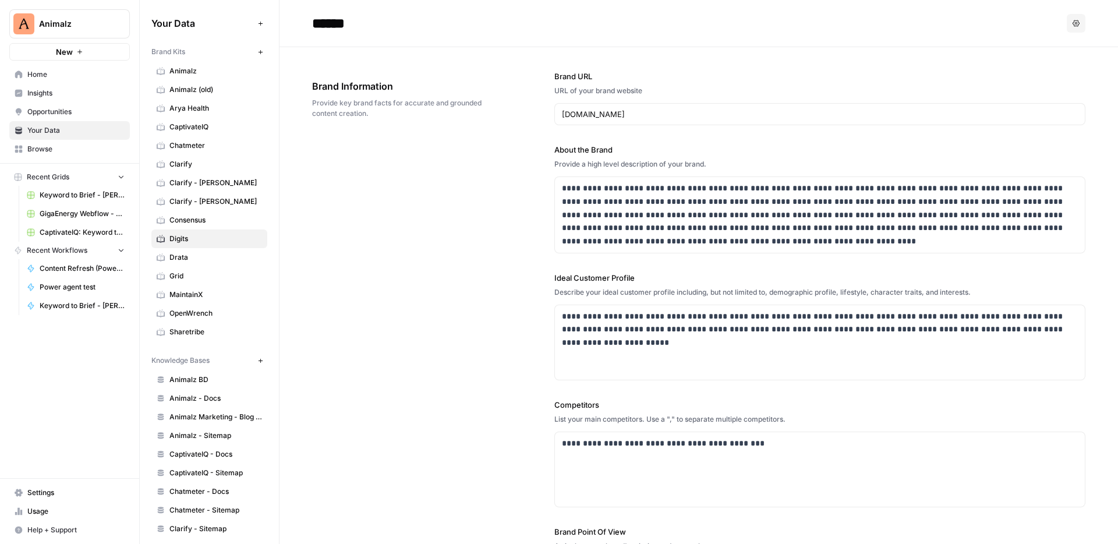
click at [568, 78] on label "Brand URL" at bounding box center [820, 76] width 531 height 12
click at [568, 108] on input "[DOMAIN_NAME]" at bounding box center [820, 114] width 516 height 12
drag, startPoint x: 572, startPoint y: 112, endPoint x: 587, endPoint y: 112, distance: 14.6
click at [587, 112] on input "[DOMAIN_NAME]" at bounding box center [820, 114] width 516 height 12
drag, startPoint x: 563, startPoint y: 113, endPoint x: 643, endPoint y: 117, distance: 79.9
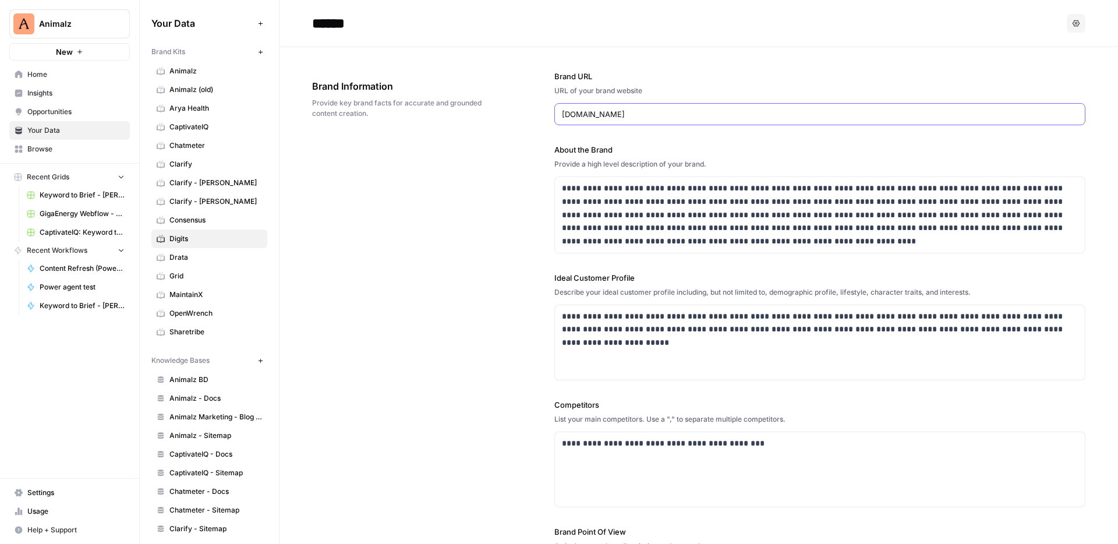
click at [643, 117] on input "[DOMAIN_NAME]" at bounding box center [820, 114] width 516 height 12
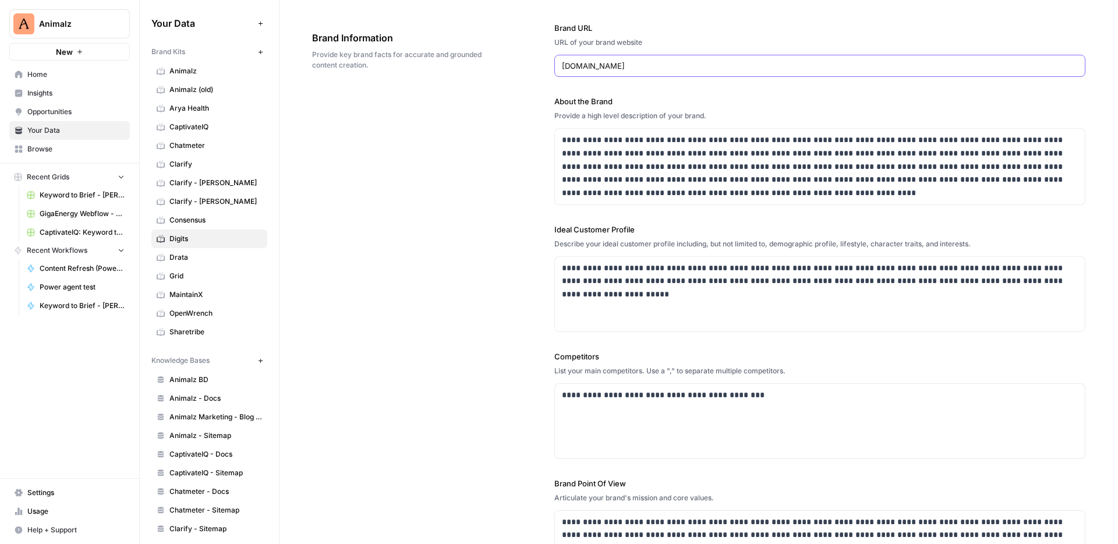
scroll to position [60, 0]
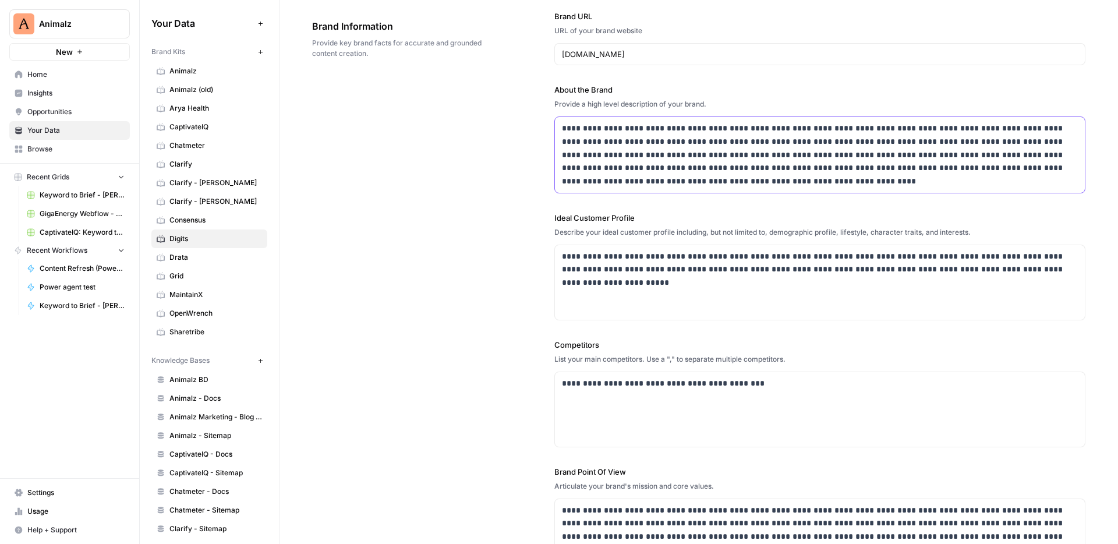
click at [567, 136] on p "**********" at bounding box center [820, 155] width 516 height 66
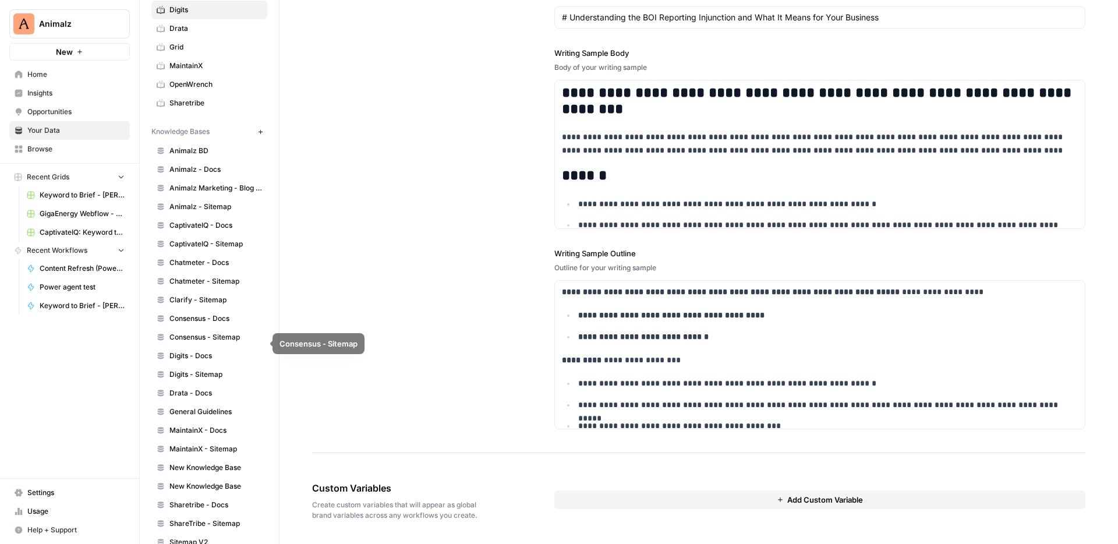
scroll to position [232, 0]
click at [202, 356] on span "Digits - Docs" at bounding box center [216, 353] width 93 height 10
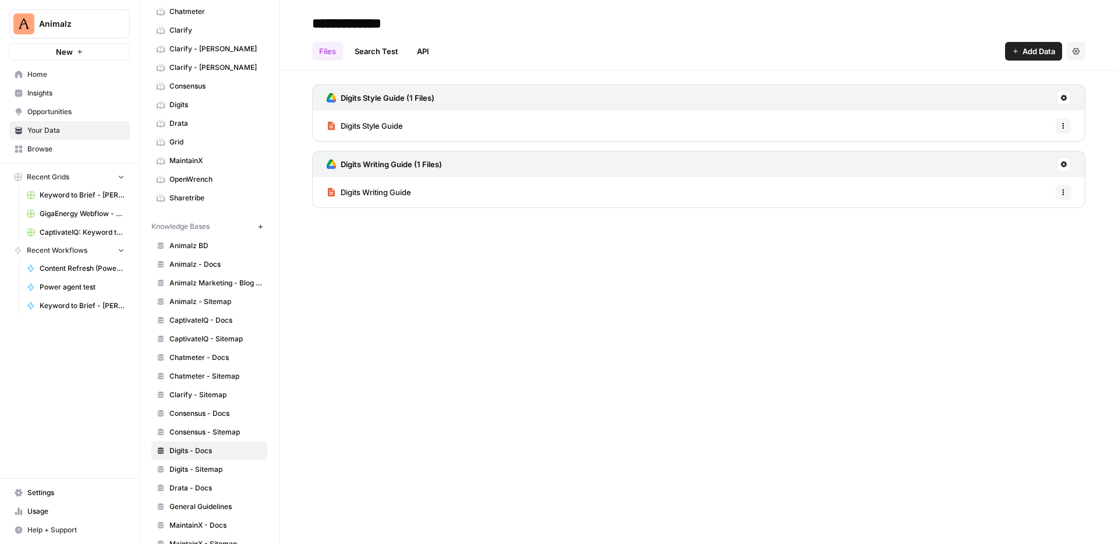
scroll to position [168, 0]
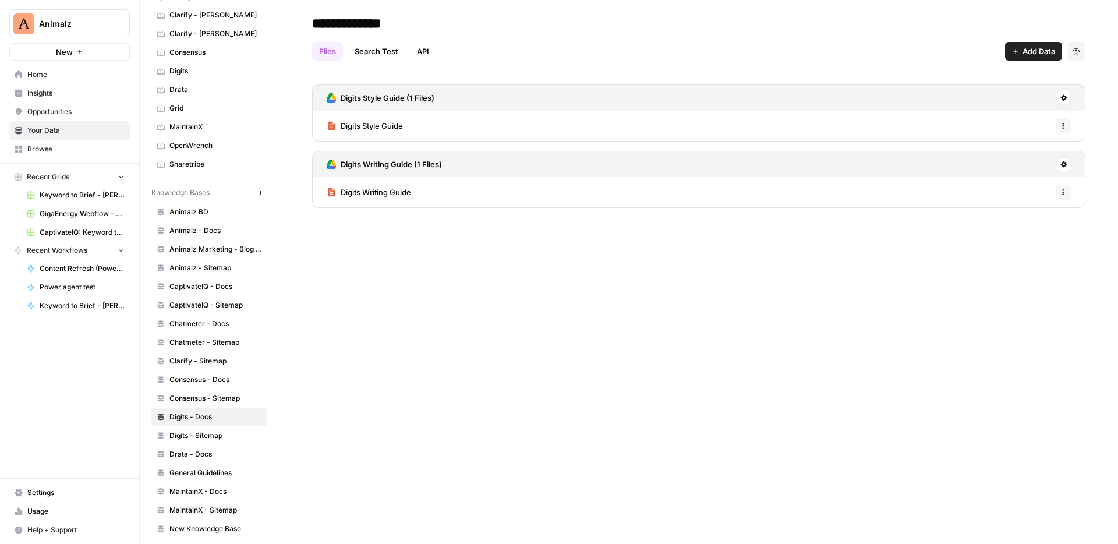
click at [1063, 190] on icon "button" at bounding box center [1063, 192] width 7 height 7
click at [1028, 193] on div "Digits Writing Guide Options" at bounding box center [699, 192] width 774 height 30
click at [1061, 164] on icon at bounding box center [1064, 164] width 7 height 7
click at [774, 253] on div "**********" at bounding box center [699, 272] width 839 height 544
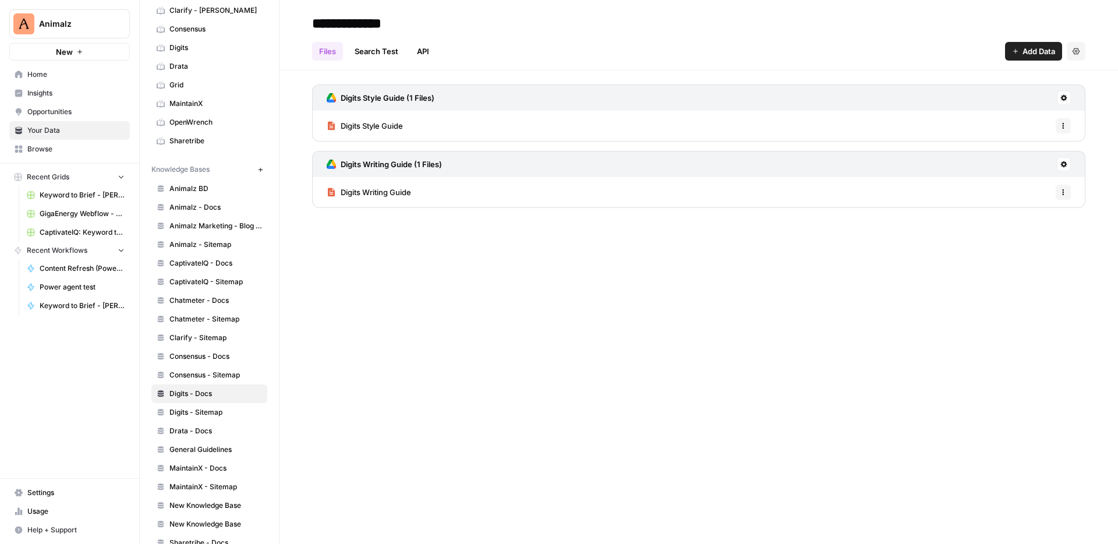
scroll to position [192, 0]
click at [214, 297] on span "Chatmeter - Docs" at bounding box center [216, 300] width 93 height 10
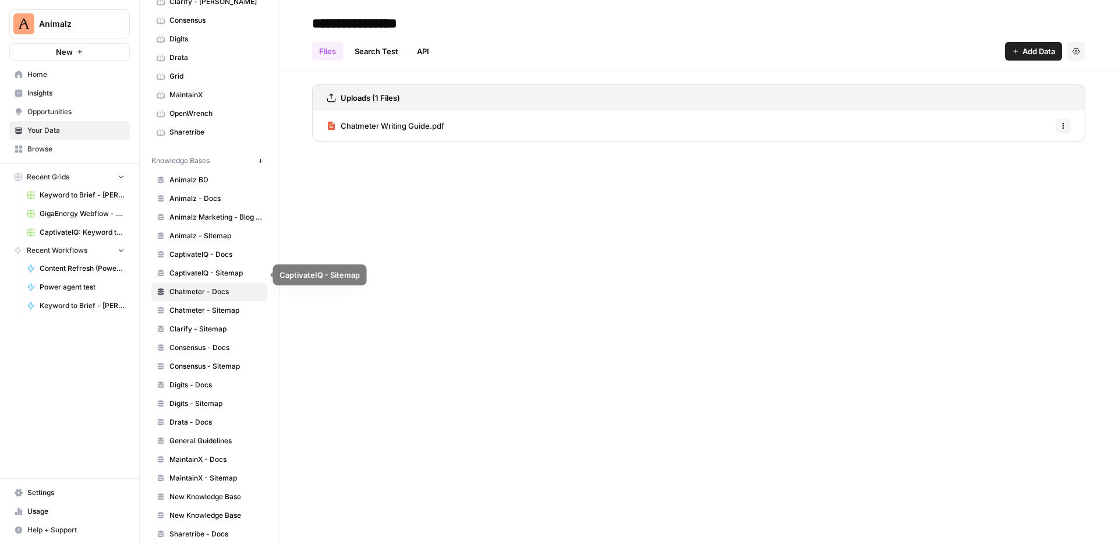
scroll to position [200, 0]
click at [203, 250] on span "CaptivateIQ - Docs" at bounding box center [216, 254] width 93 height 10
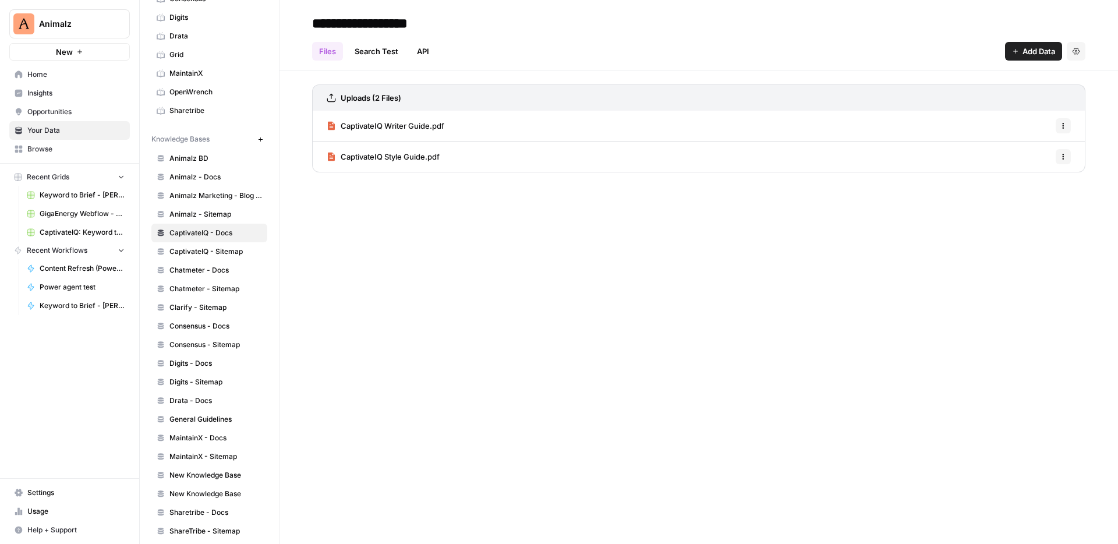
scroll to position [224, 0]
click at [225, 321] on span "Consensus - Docs" at bounding box center [216, 324] width 93 height 10
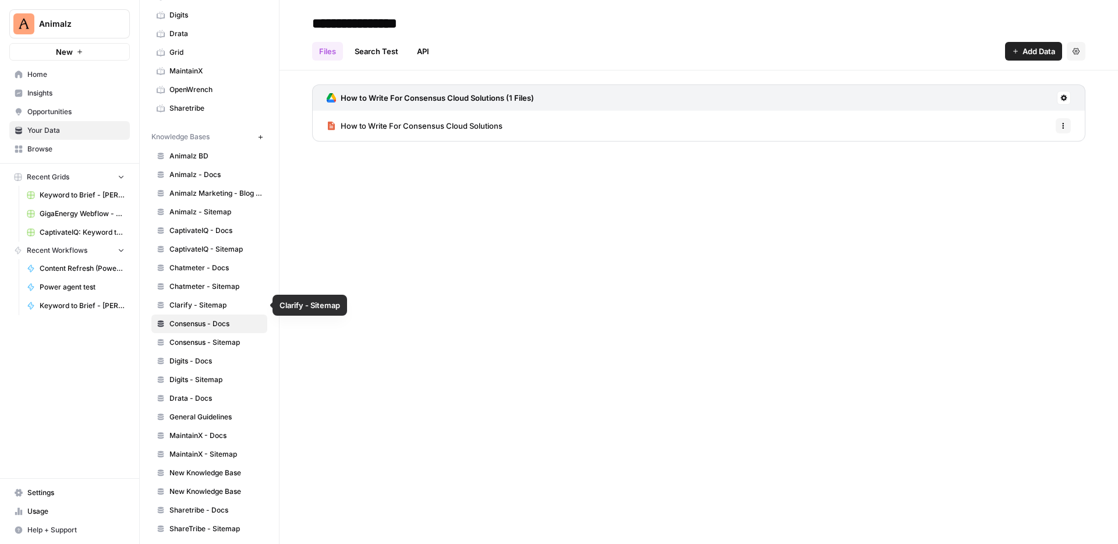
scroll to position [219, 0]
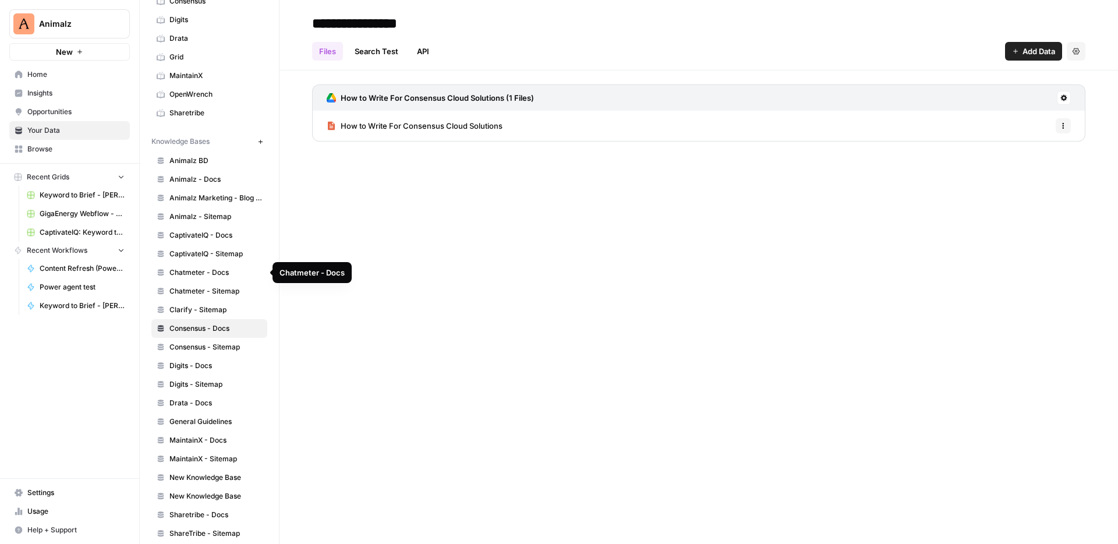
click at [201, 267] on span "Chatmeter - Docs" at bounding box center [216, 272] width 93 height 10
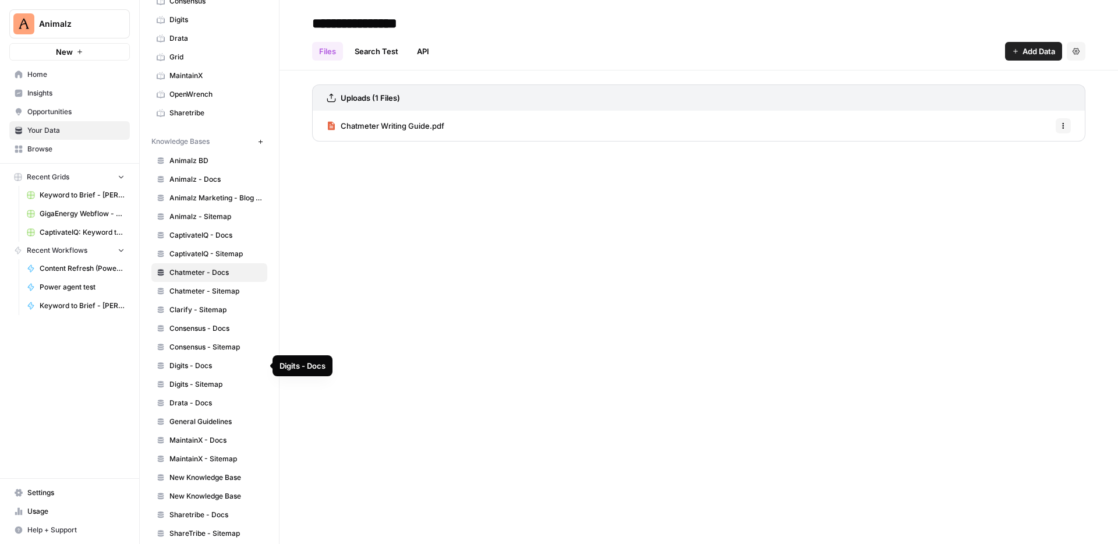
click at [185, 364] on span "Digits - Docs" at bounding box center [216, 366] width 93 height 10
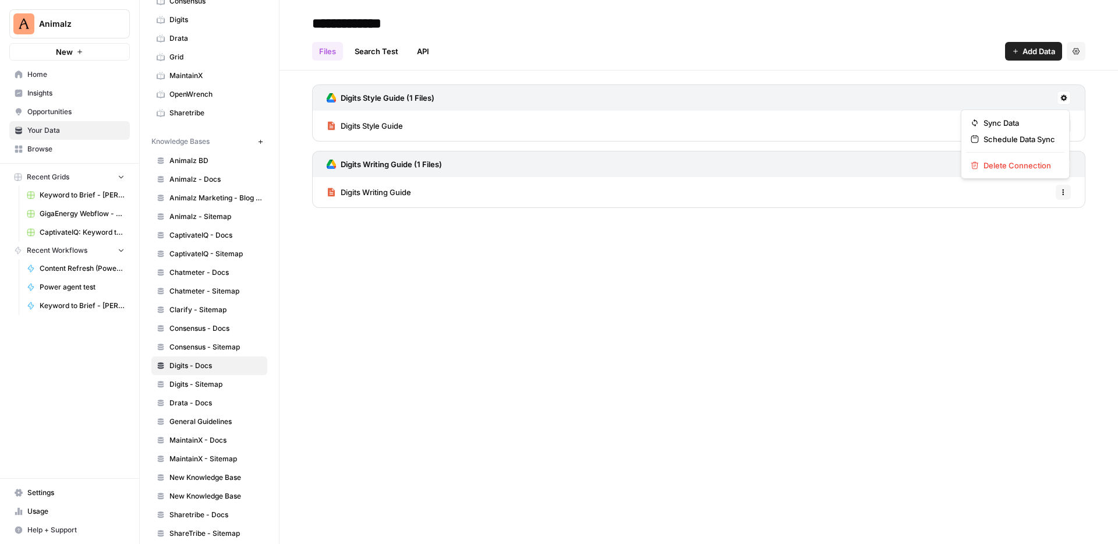
click at [1067, 98] on icon at bounding box center [1064, 97] width 7 height 7
click at [710, 274] on div "**********" at bounding box center [699, 272] width 839 height 544
click at [1064, 96] on icon at bounding box center [1064, 98] width 6 height 6
click at [831, 232] on div "**********" at bounding box center [699, 272] width 839 height 544
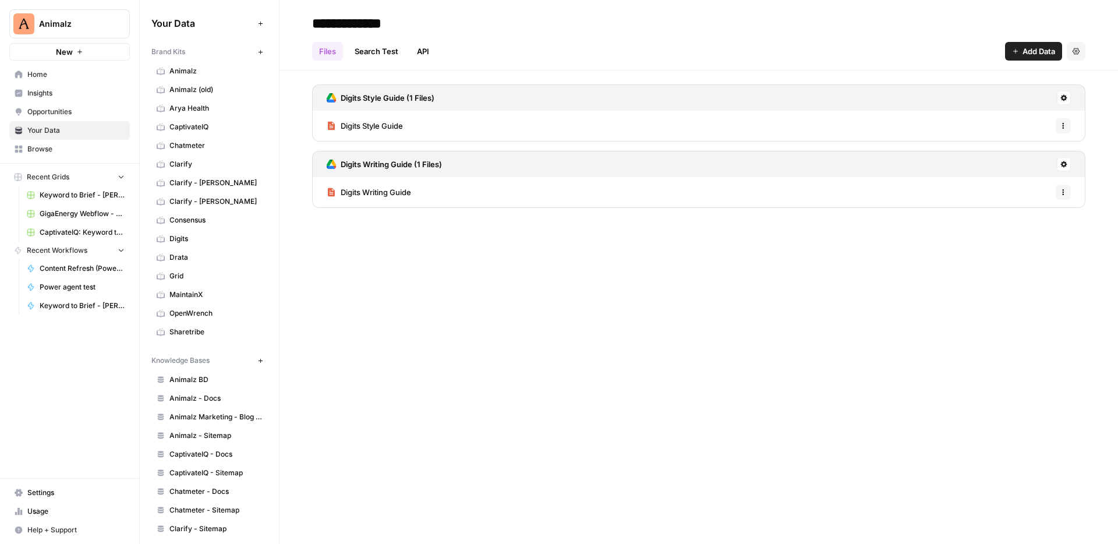
click at [187, 240] on span "Digits" at bounding box center [216, 239] width 93 height 10
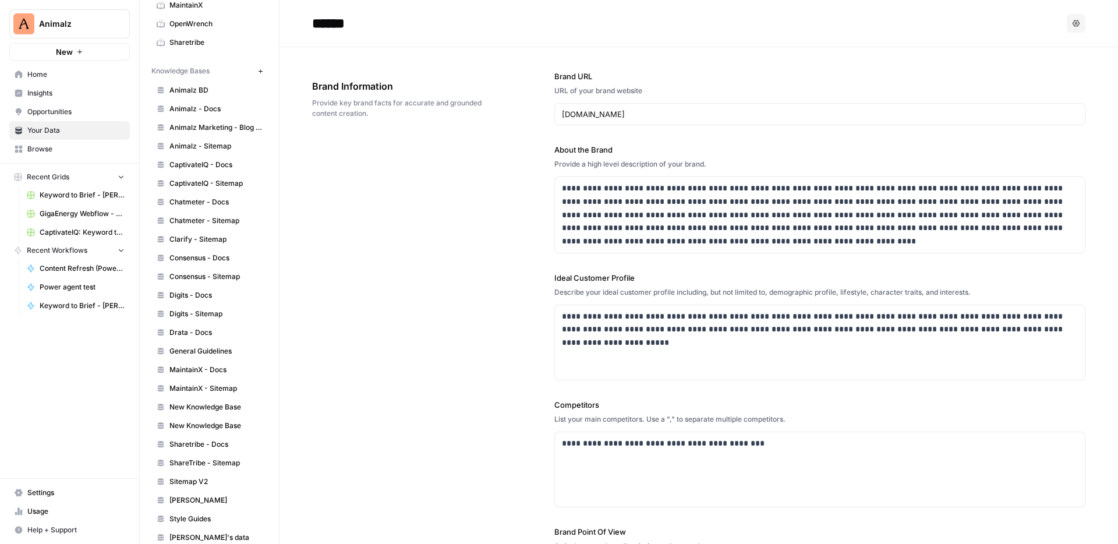
scroll to position [319, 0]
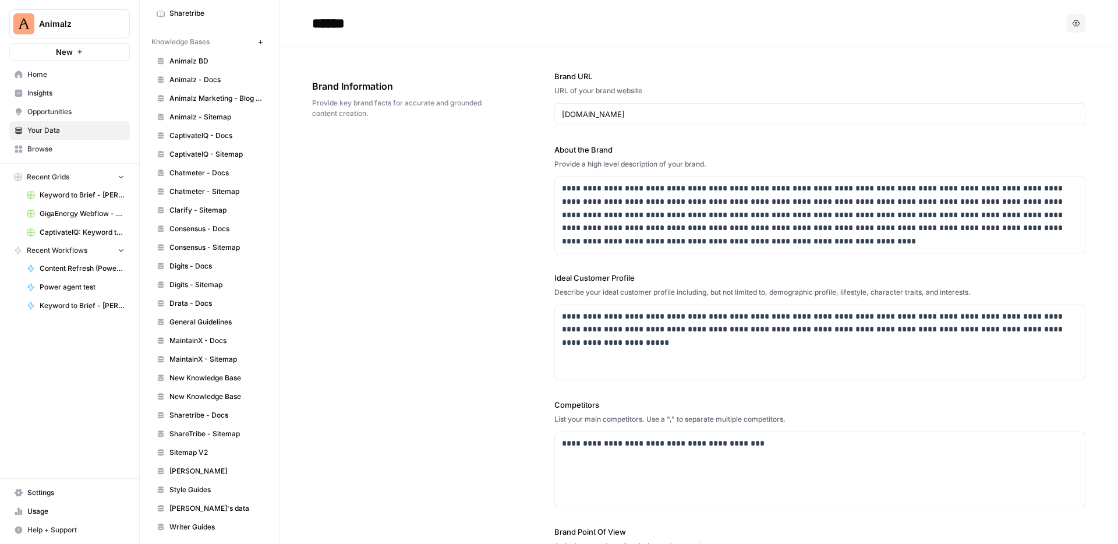
click at [192, 285] on span "Digits - Sitemap" at bounding box center [216, 285] width 93 height 10
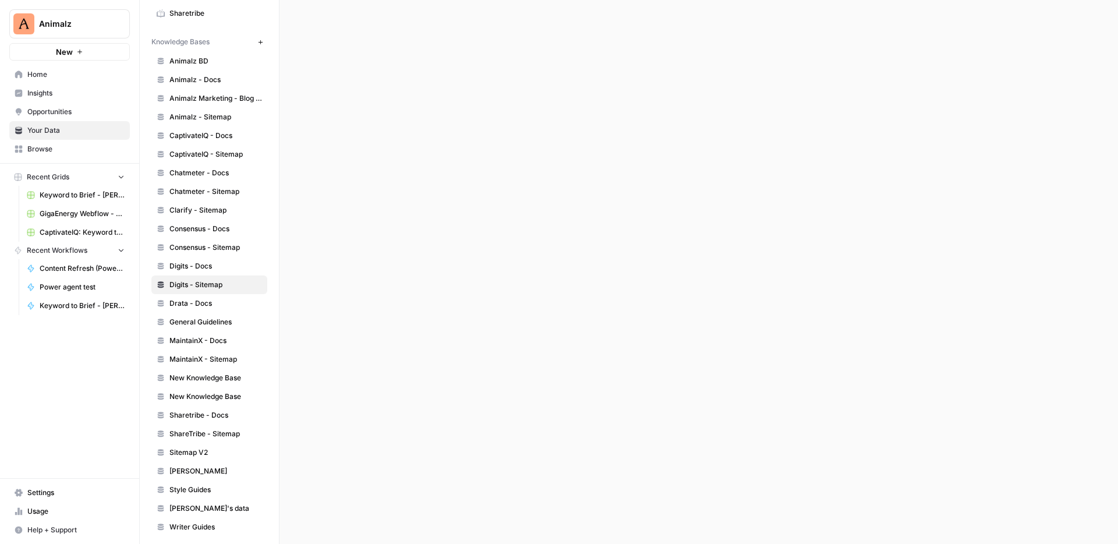
click at [190, 267] on span "Digits - Docs" at bounding box center [216, 266] width 93 height 10
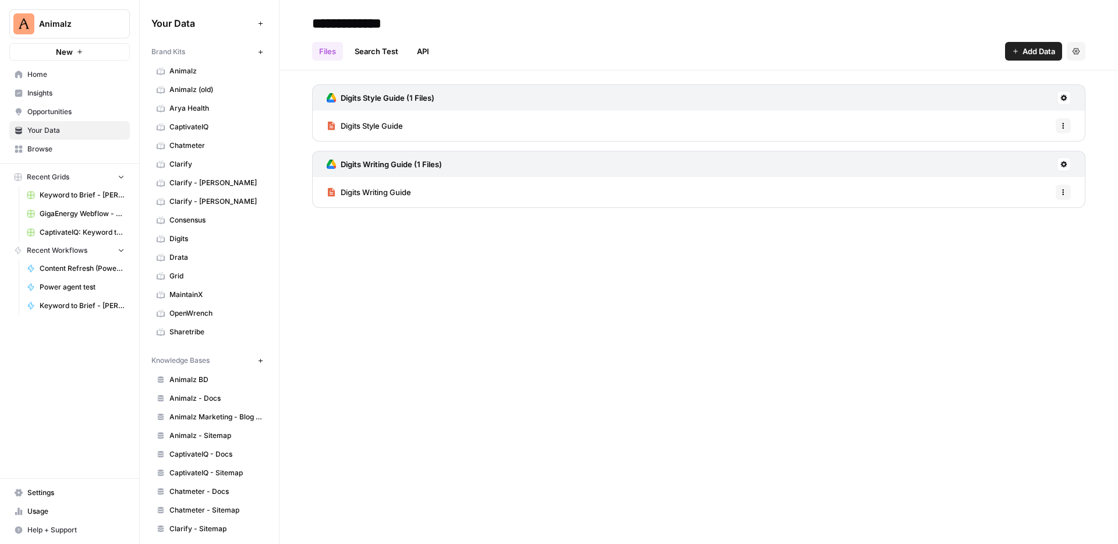
click at [185, 240] on span "Digits" at bounding box center [216, 239] width 93 height 10
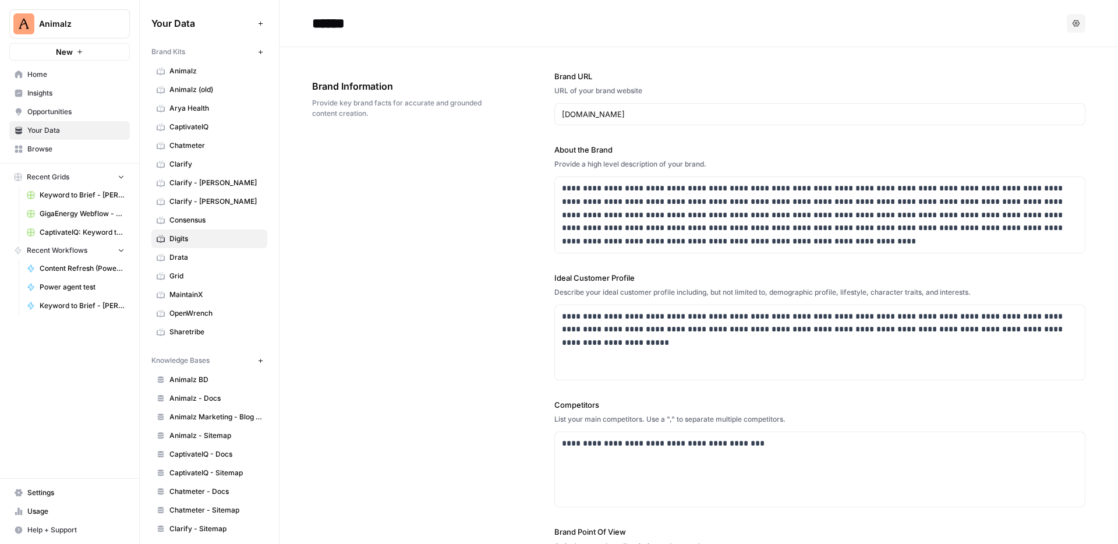
drag, startPoint x: 555, startPoint y: 74, endPoint x: 588, endPoint y: 80, distance: 34.3
click at [588, 80] on label "Brand URL" at bounding box center [820, 76] width 531 height 12
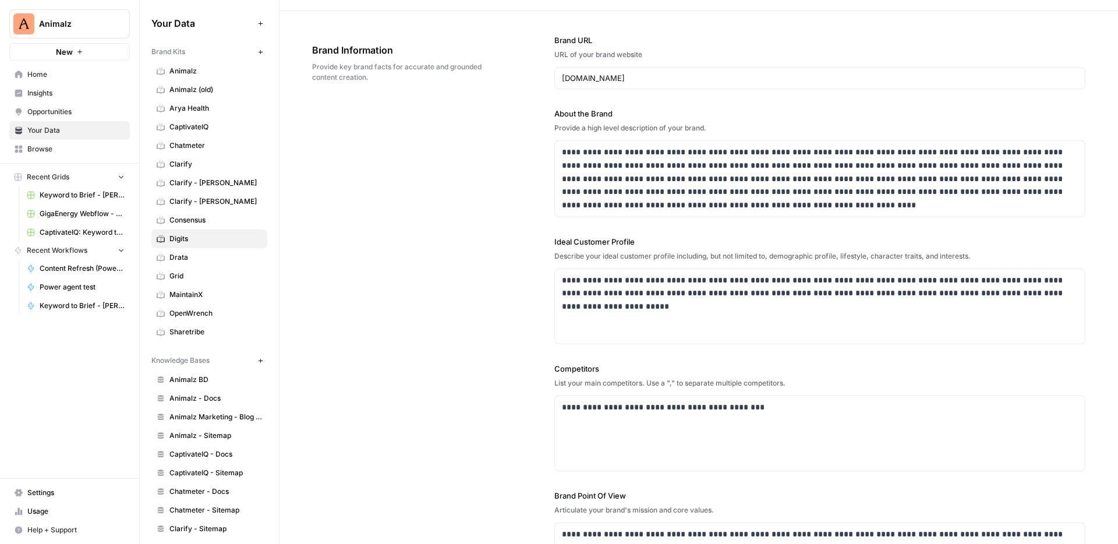
scroll to position [55, 0]
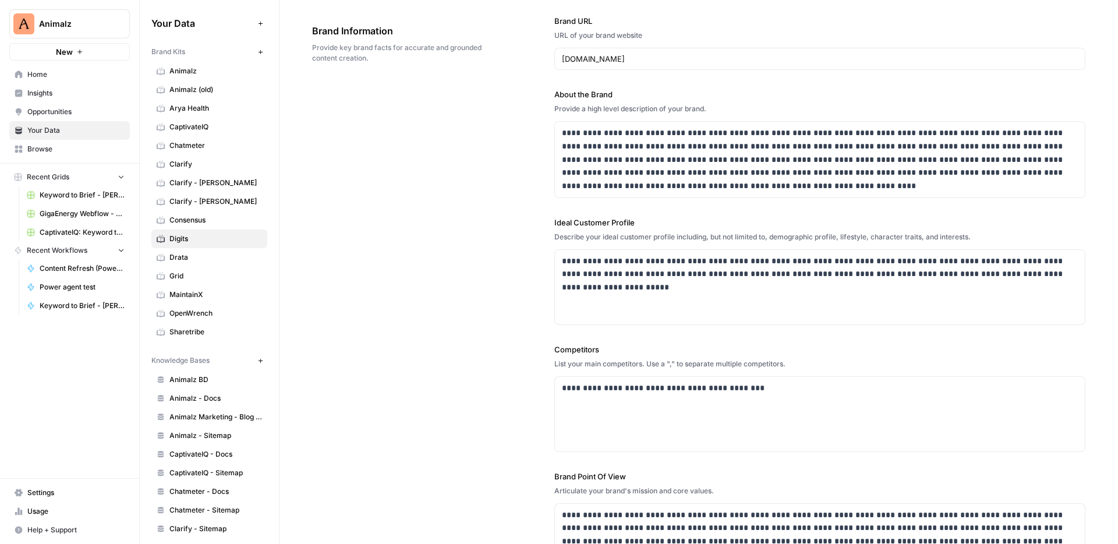
drag, startPoint x: 558, startPoint y: 93, endPoint x: 619, endPoint y: 100, distance: 61.0
click at [619, 100] on div "**********" at bounding box center [820, 144] width 531 height 110
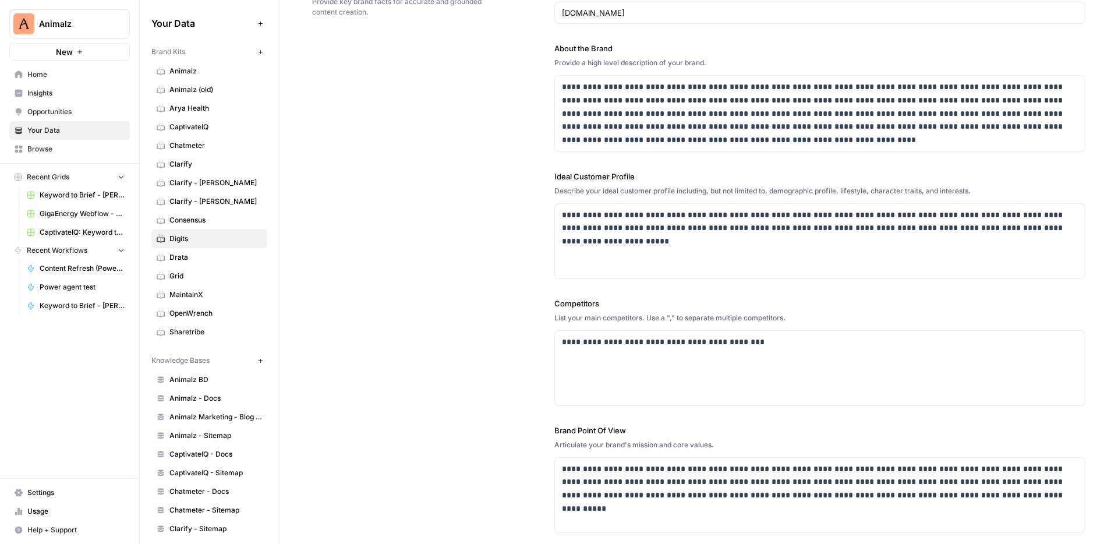
scroll to position [107, 0]
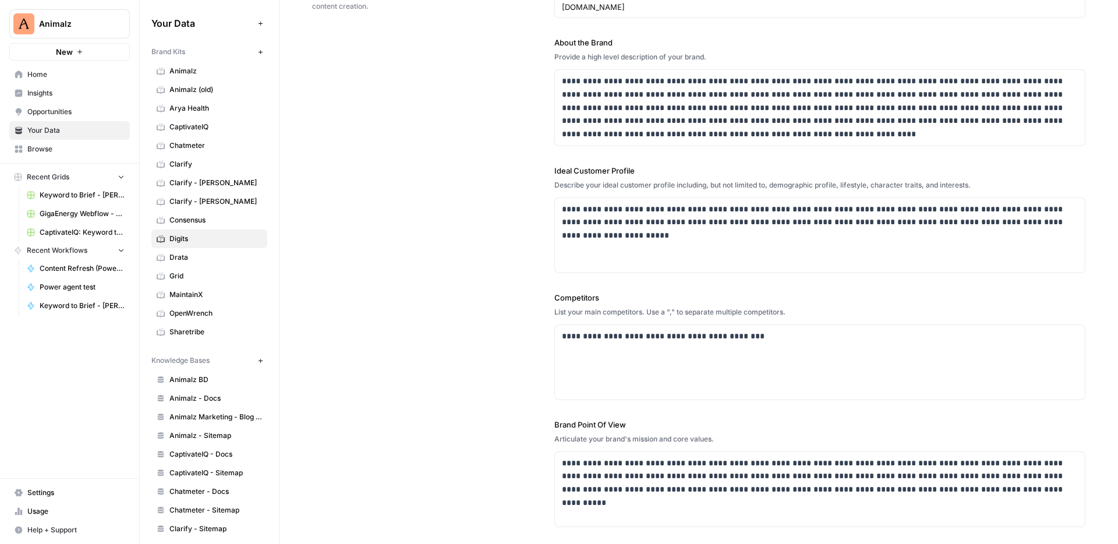
drag, startPoint x: 555, startPoint y: 171, endPoint x: 575, endPoint y: 171, distance: 19.8
click at [575, 171] on label "Ideal Customer Profile" at bounding box center [820, 171] width 531 height 12
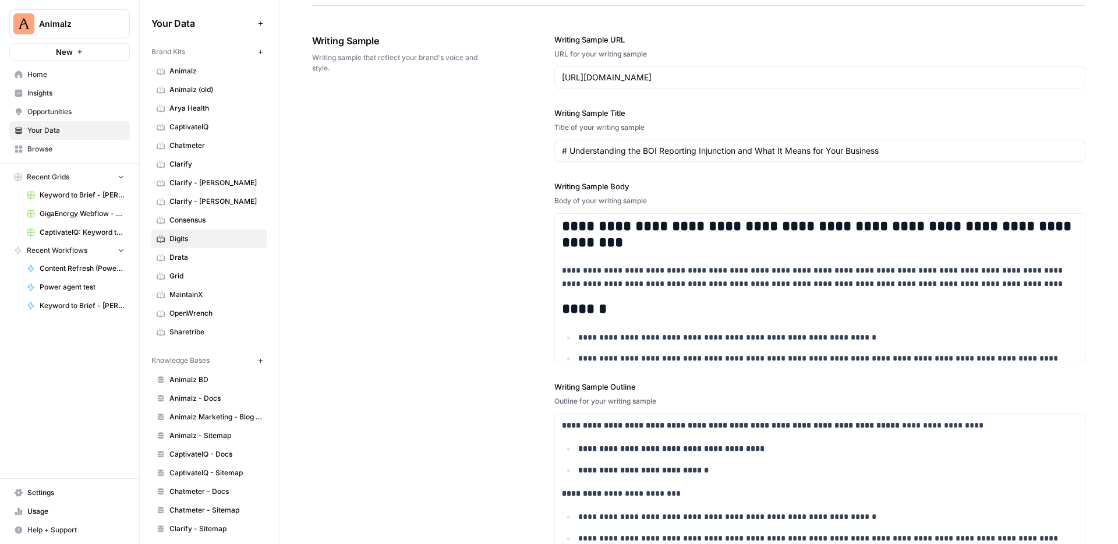
scroll to position [1291, 0]
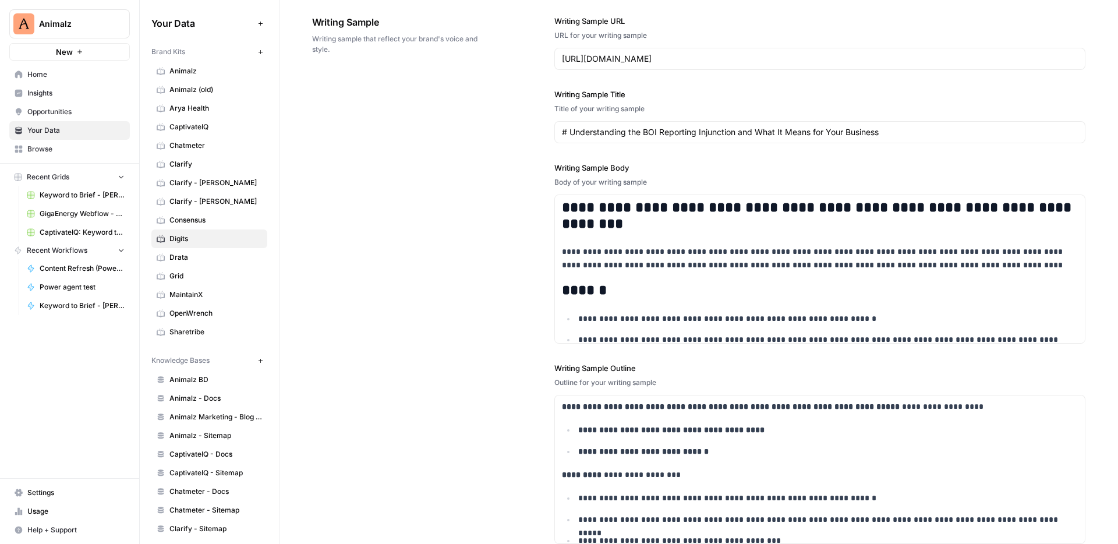
drag, startPoint x: 313, startPoint y: 24, endPoint x: 382, endPoint y: 33, distance: 69.3
click at [382, 33] on div "Writing Sample Writing sample that reflect your brand's voice and style." at bounding box center [400, 35] width 177 height 86
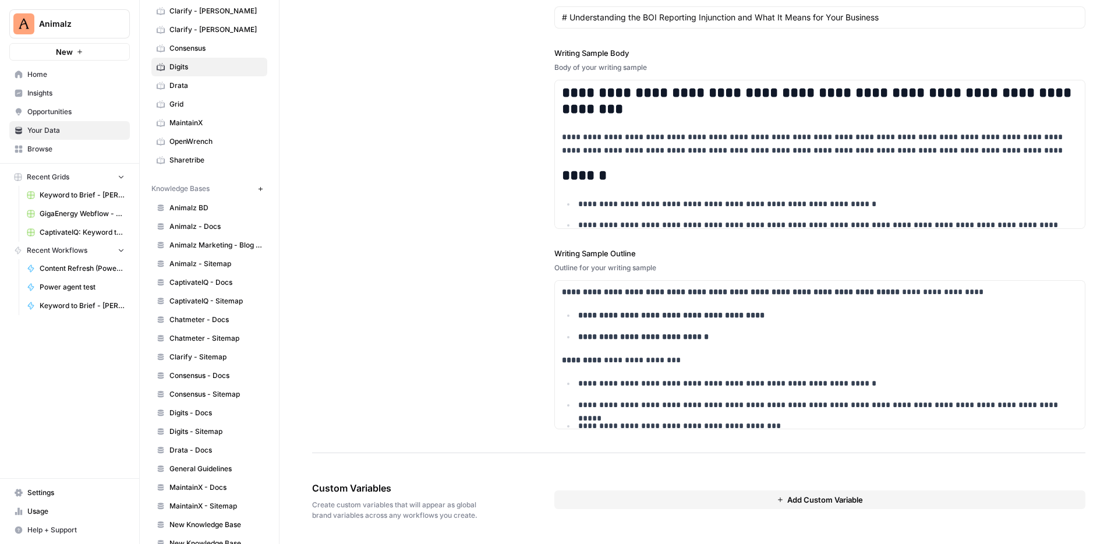
scroll to position [183, 0]
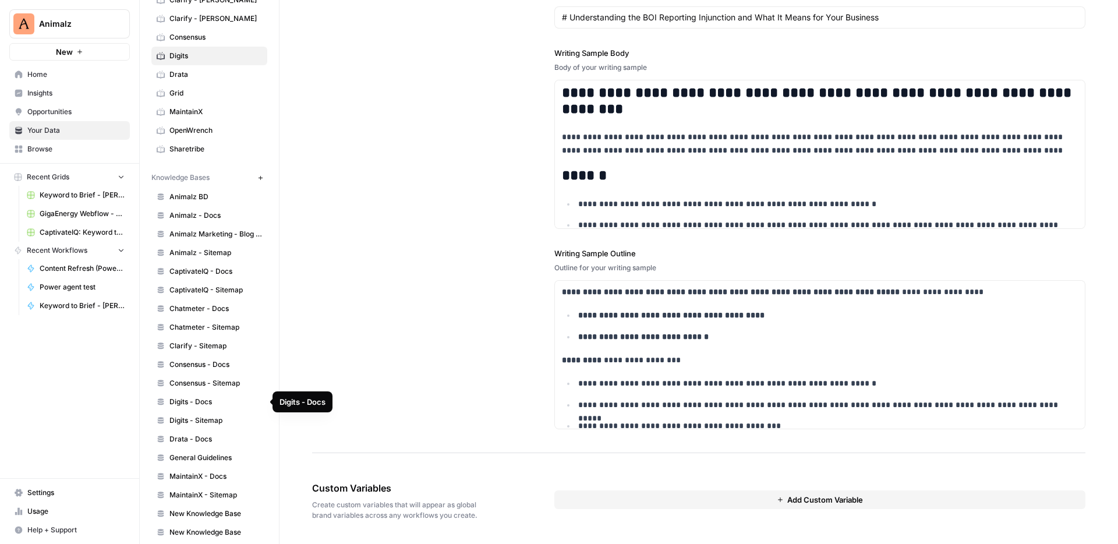
click at [185, 405] on span "Digits - Docs" at bounding box center [216, 402] width 93 height 10
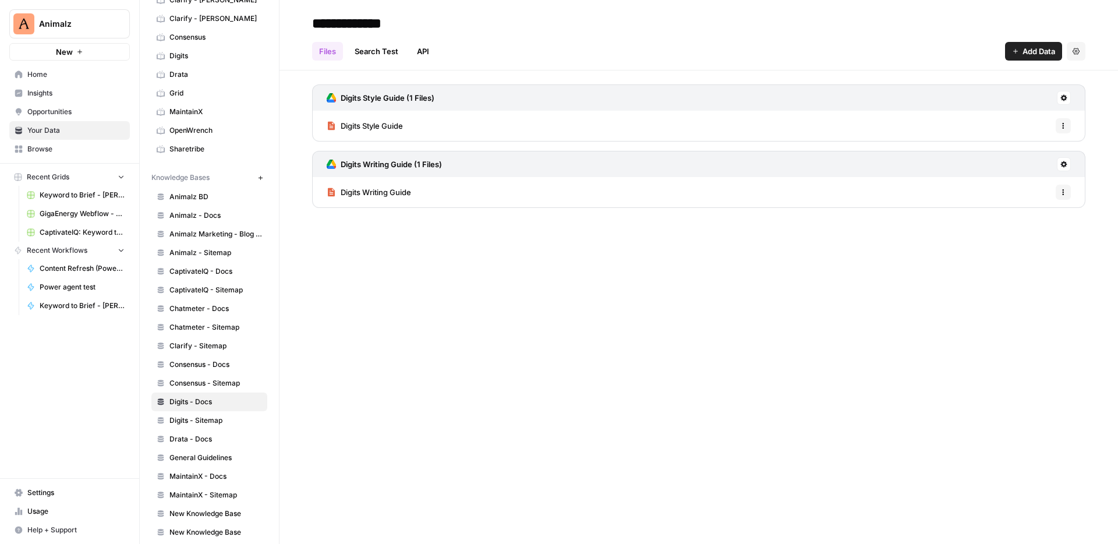
drag, startPoint x: 344, startPoint y: 128, endPoint x: 404, endPoint y: 135, distance: 61.0
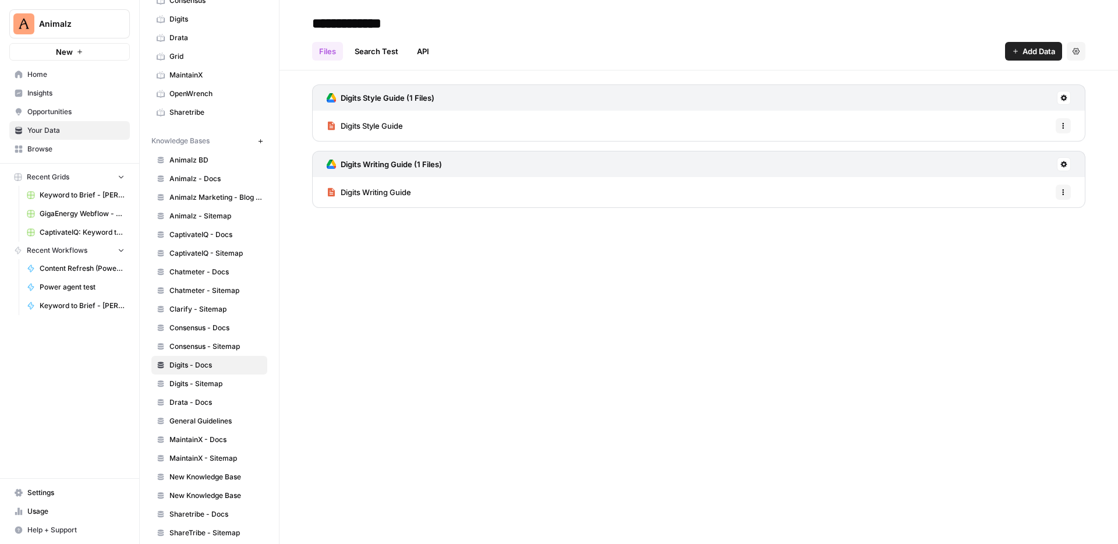
scroll to position [228, 0]
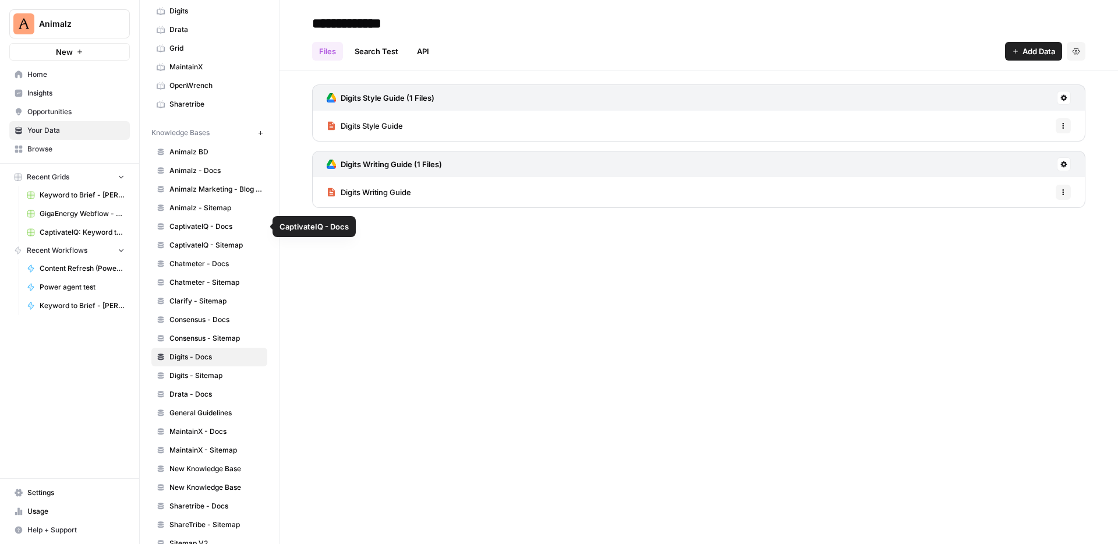
click at [206, 225] on span "CaptivateIQ - Docs" at bounding box center [216, 226] width 93 height 10
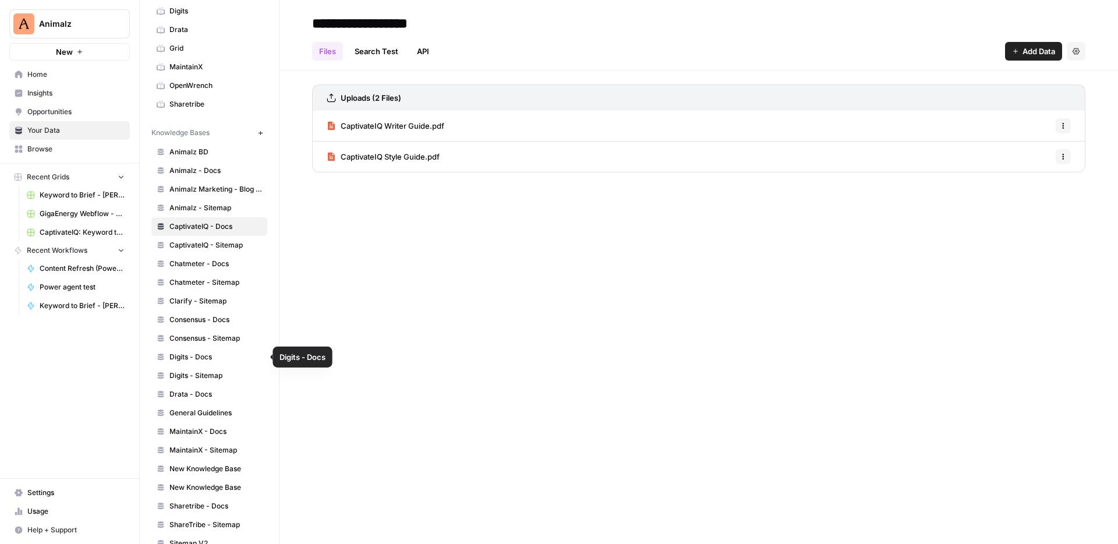
click at [186, 361] on span "Digits - Docs" at bounding box center [216, 357] width 93 height 10
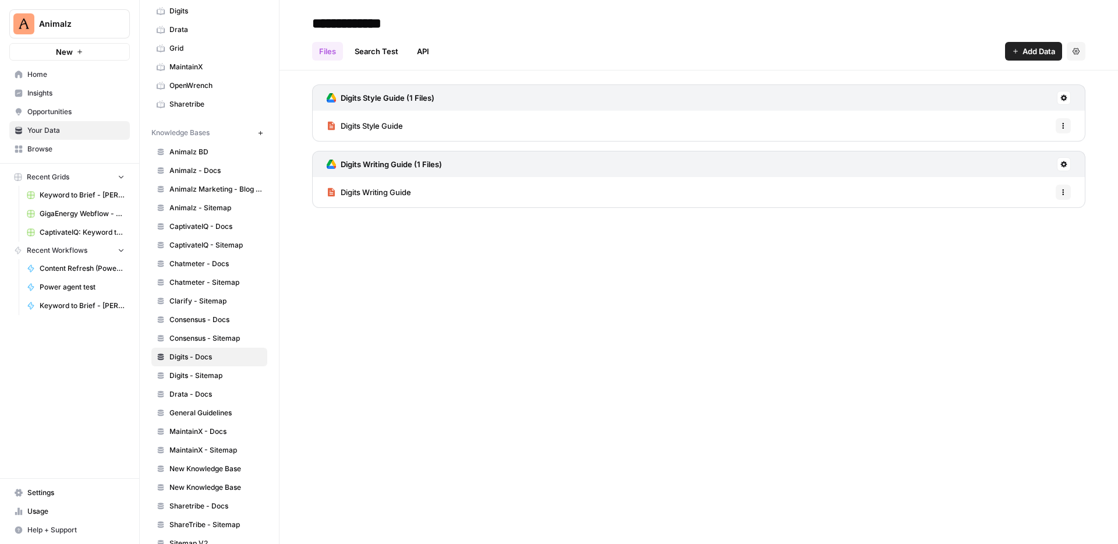
click at [1060, 126] on span "Options" at bounding box center [1060, 126] width 1 height 1
click at [1029, 119] on div "Digits Style Guide Options" at bounding box center [699, 126] width 774 height 30
click at [1069, 99] on button at bounding box center [1064, 98] width 14 height 14
click at [912, 132] on div "Digits Style Guide Options" at bounding box center [699, 126] width 774 height 30
click at [176, 243] on span "CaptivateIQ - Sitemap" at bounding box center [216, 245] width 93 height 10
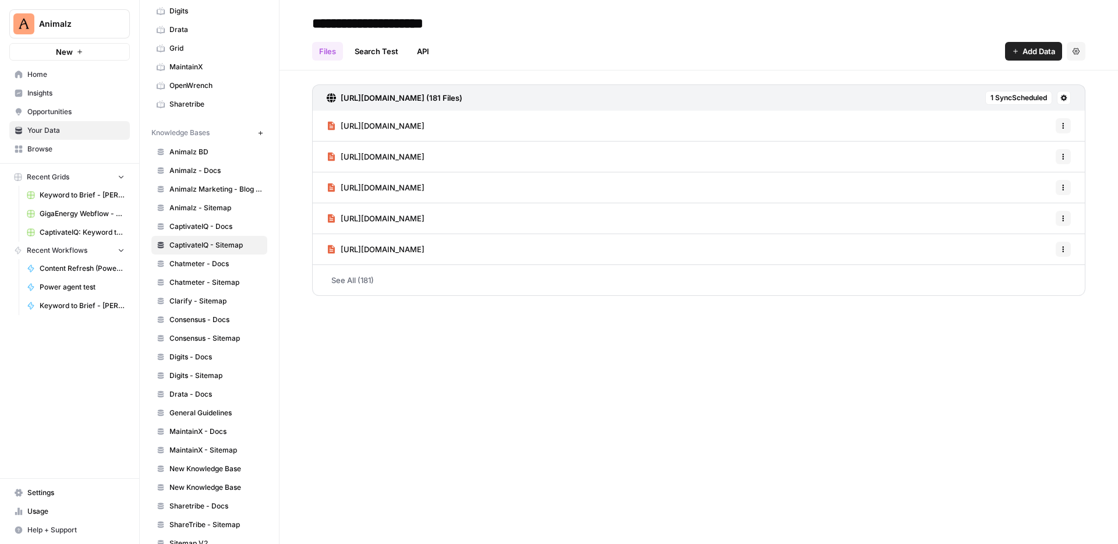
click at [186, 355] on span "Digits - Docs" at bounding box center [216, 357] width 93 height 10
